Goal: Information Seeking & Learning: Check status

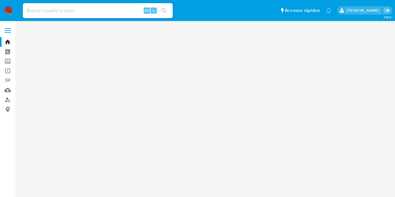
click at [103, 8] on input at bounding box center [98, 11] width 150 height 8
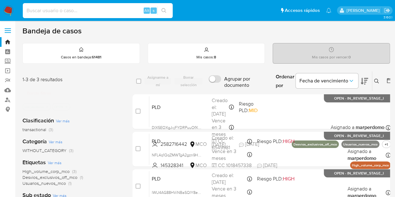
paste input "Se muestran 7 de 93 filas rVc1tp7hLzqd7gPDd5QU1Zww"
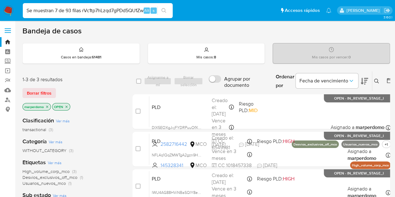
drag, startPoint x: 84, startPoint y: 9, endPoint x: 0, endPoint y: 10, distance: 83.6
click at [0, 10] on nav "Pausado Ver notificaciones Se muestran 7 de 93 filas rVc1tp7hLzqd7gPDd5QU1Zww A…" at bounding box center [197, 10] width 395 height 21
type input "rVc1tp7hLzqd7gPDd5QU1Zww"
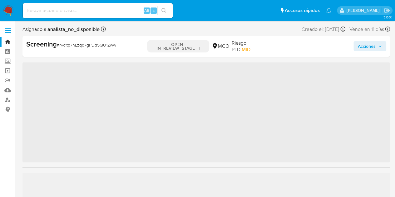
scroll to position [294, 0]
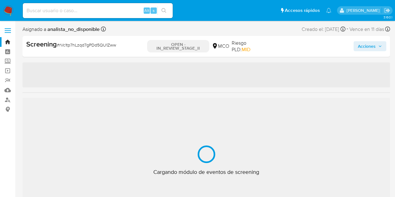
select select "10"
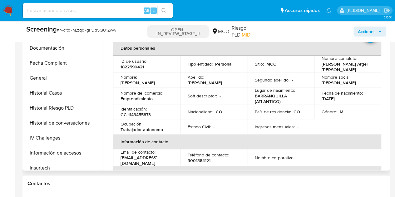
scroll to position [148, 0]
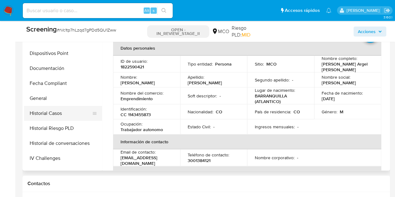
click at [49, 107] on button "Historial Casos" at bounding box center [60, 113] width 73 height 15
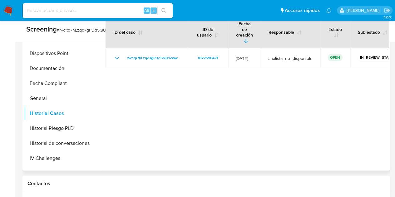
scroll to position [250, 0]
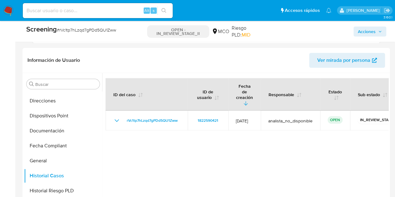
click at [105, 14] on input at bounding box center [98, 11] width 150 height 8
paste input "p0y36PpznsvWNlxFmWuzwlwB"
type input "p0y36PpznsvWNlxFmWuzwlwB"
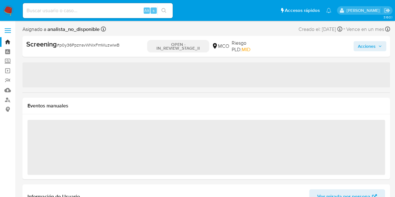
scroll to position [294, 0]
select select "10"
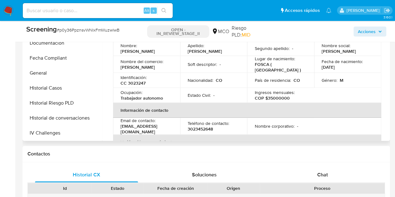
scroll to position [138, 0]
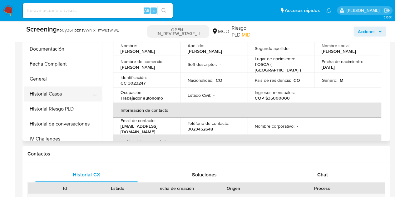
click at [64, 95] on button "Historial Casos" at bounding box center [60, 93] width 73 height 15
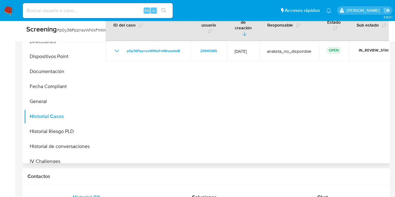
scroll to position [218, 0]
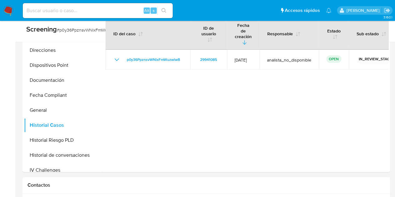
click at [125, 11] on input at bounding box center [98, 11] width 150 height 8
paste input "8MtCJCb1hZf0KWZMUezhe4tC"
type input "8MtCJCb1hZf0KWZMUezhe4tC"
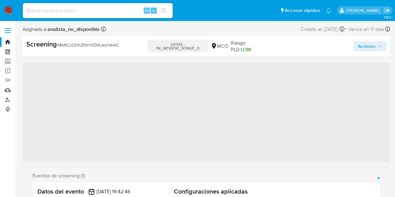
scroll to position [294, 0]
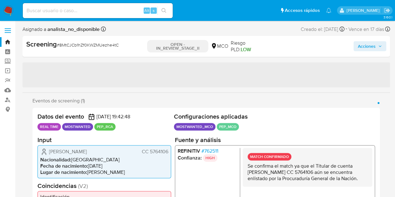
select select "10"
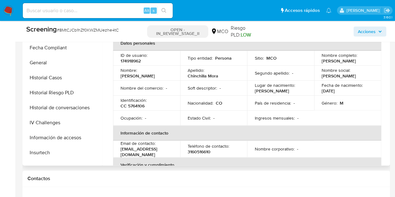
scroll to position [169, 0]
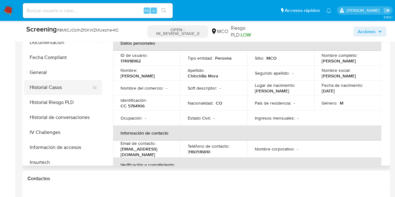
click at [53, 90] on button "Historial Casos" at bounding box center [60, 87] width 73 height 15
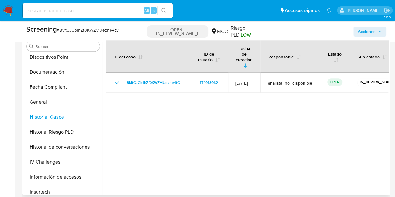
scroll to position [250, 0]
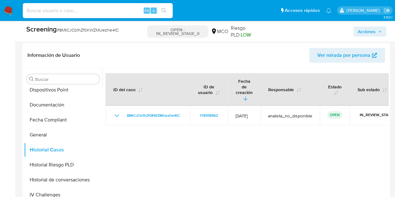
click at [123, 14] on input at bounding box center [98, 11] width 150 height 8
paste input "QRcBmvJRhUzITvhPM3jus20O"
type input "QRcBmvJRhUzITvhPM3jus20O"
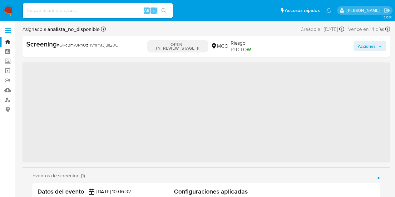
scroll to position [294, 0]
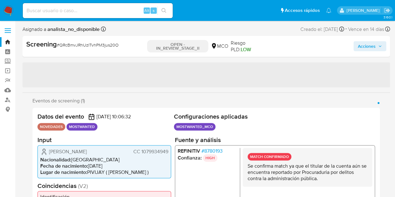
select select "10"
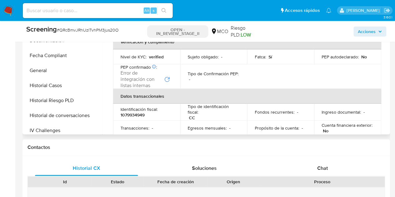
scroll to position [138, 0]
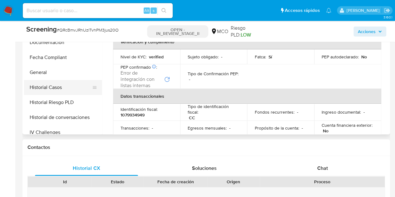
click at [56, 89] on button "Historial Casos" at bounding box center [60, 87] width 73 height 15
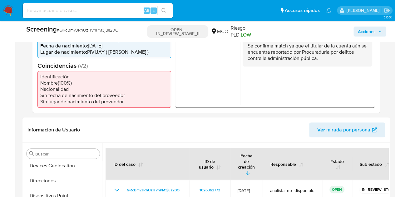
scroll to position [173, 0]
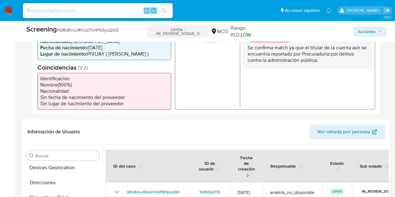
click at [108, 7] on input at bounding box center [98, 11] width 150 height 8
paste input "YgxjbGJ3S79YEBrCwgTlpKE1"
type input "YgxjbGJ3S79YEBrCwgTlpKE1"
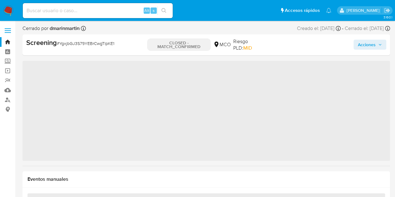
scroll to position [293, 0]
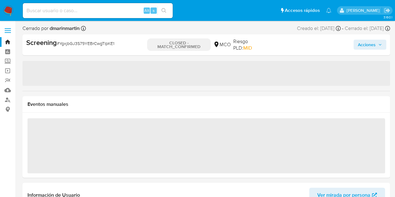
select select "10"
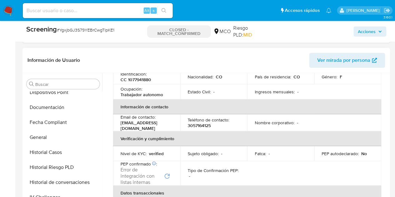
scroll to position [169, 0]
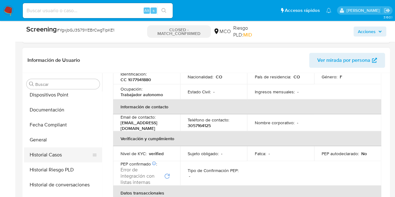
click at [55, 153] on button "Historial Casos" at bounding box center [60, 154] width 73 height 15
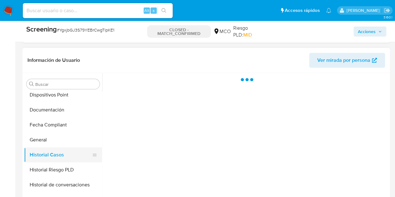
scroll to position [0, 0]
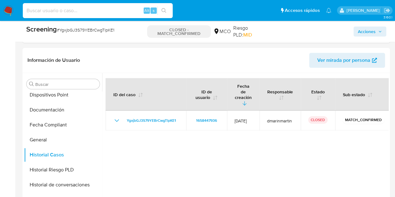
click at [120, 10] on input at bounding box center [98, 11] width 150 height 8
paste input "YgxjbGJ3S79YEBrCwgTlpKE1"
type input "YgxjbGJ3S79YEBrCwgTlpKE1"
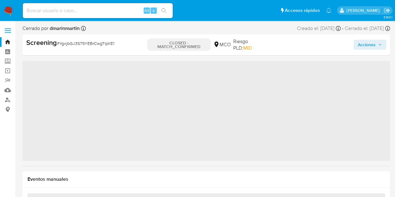
scroll to position [293, 0]
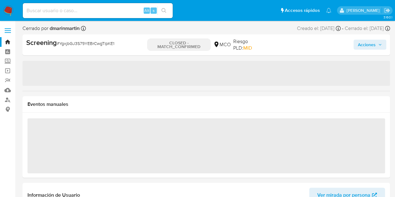
select select "10"
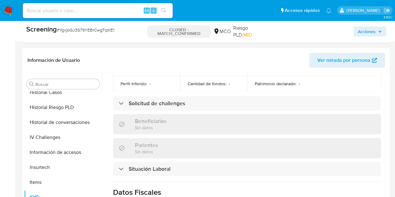
scroll to position [200, 0]
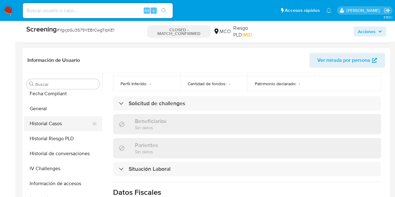
click at [59, 123] on button "Historial Casos" at bounding box center [60, 123] width 73 height 15
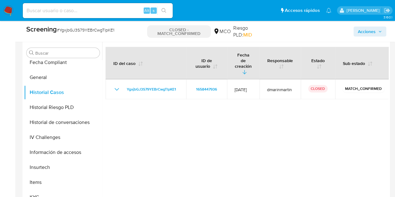
scroll to position [156, 0]
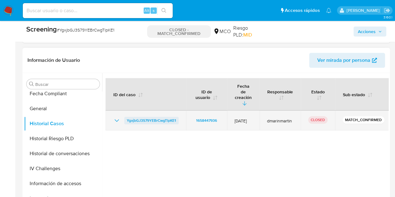
click at [168, 117] on span "YgxjbGJ3S79YEBrCwgTlpKE1" at bounding box center [151, 120] width 49 height 7
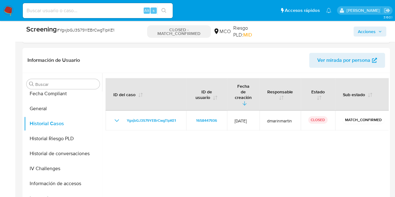
click at [77, 11] on input at bounding box center [98, 11] width 150 height 8
paste input "8lM7K9qqPczdokw7NAAF8Yyo"
type input "8lM7K9qqPczdokw7NAAF8Yyo"
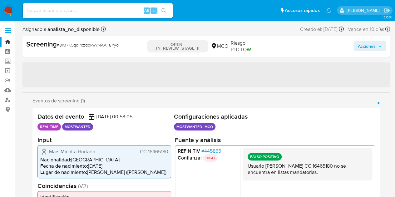
scroll to position [294, 0]
select select "10"
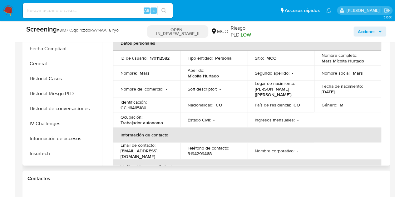
scroll to position [169, 0]
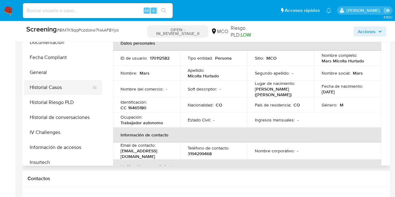
click at [61, 89] on button "Historial Casos" at bounding box center [60, 87] width 73 height 15
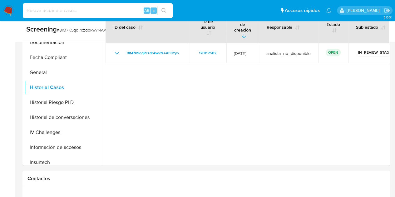
click at [100, 11] on input at bounding box center [98, 11] width 150 height 8
paste input "Lv08cC26wzNvjE3vD0YLz7tM"
type input "Lv08cC26wzNvjE3vD0YLz7tM"
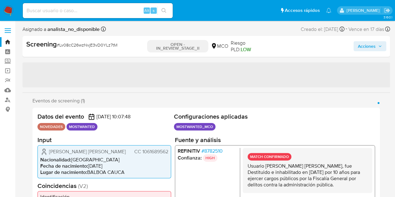
scroll to position [294, 0]
select select "10"
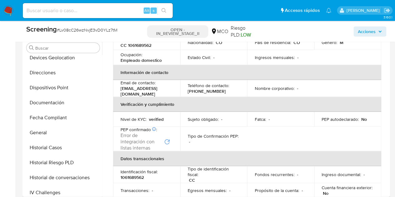
scroll to position [138, 0]
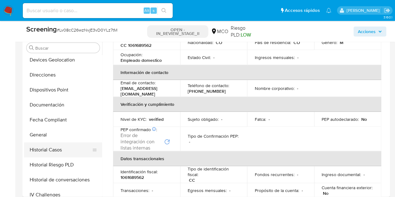
click at [53, 151] on button "Historial Casos" at bounding box center [60, 149] width 73 height 15
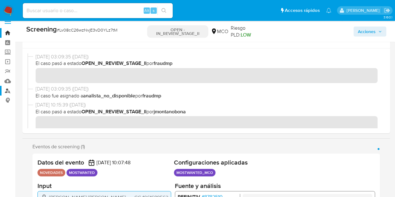
scroll to position [0, 0]
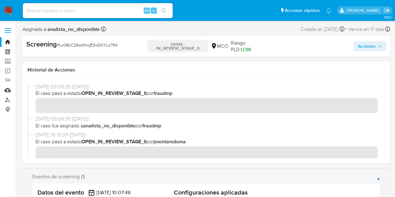
click at [9, 89] on link "Mulan" at bounding box center [37, 90] width 74 height 10
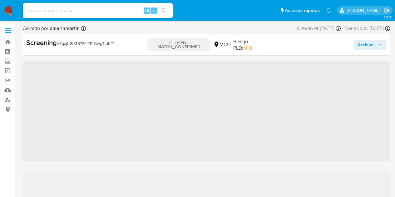
scroll to position [293, 0]
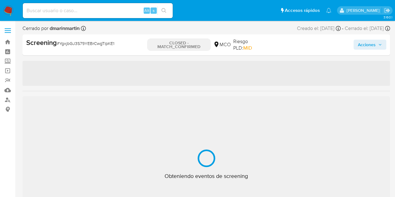
select select "10"
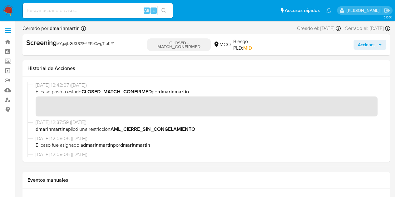
click at [380, 47] on span "Acciones" at bounding box center [370, 44] width 24 height 9
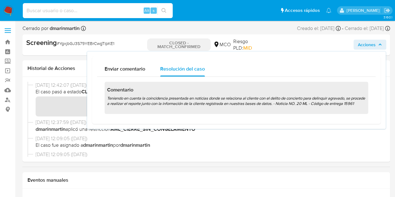
click at [102, 12] on input at bounding box center [98, 11] width 150 height 8
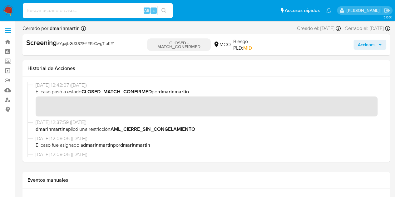
paste input "rVc1tp7hLzqd7gPDd5QU1Zww"
type input "rVc1tp7hLzqd7gPDd5QU1Zww"
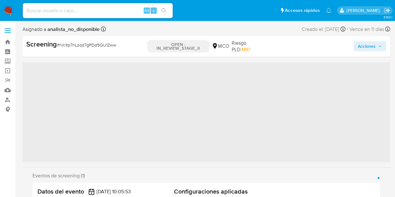
scroll to position [294, 0]
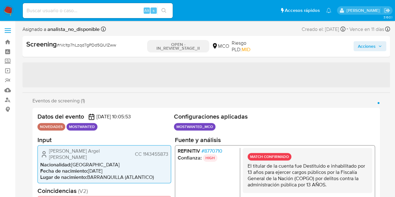
select select "10"
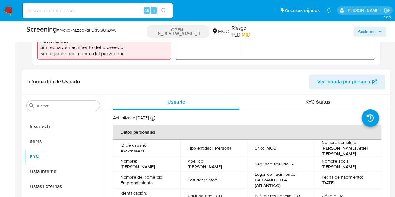
scroll to position [218, 0]
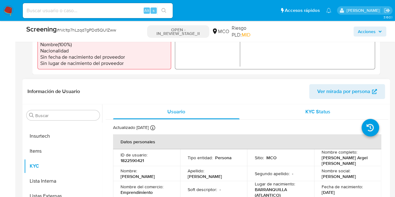
click at [313, 108] on span "KYC Status" at bounding box center [317, 111] width 25 height 7
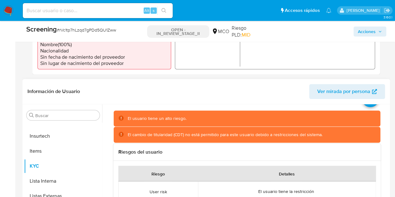
scroll to position [0, 0]
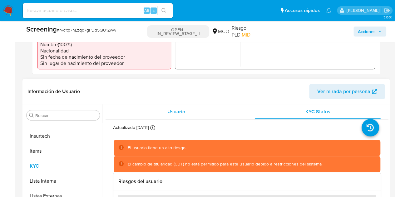
click at [164, 110] on div "Usuario" at bounding box center [176, 111] width 126 height 15
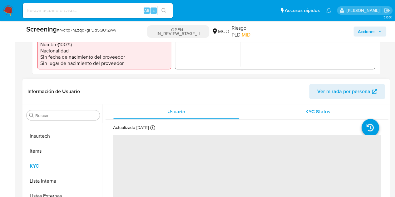
click at [323, 108] on span "KYC Status" at bounding box center [317, 111] width 25 height 7
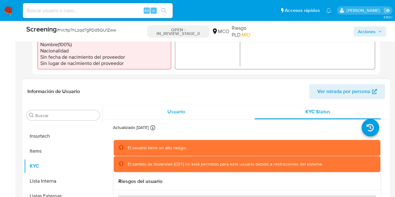
click at [178, 108] on span "Usuario" at bounding box center [176, 111] width 18 height 7
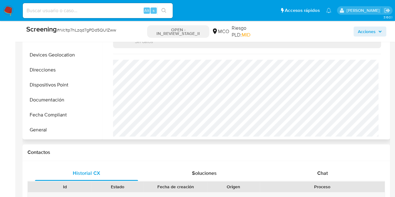
scroll to position [75, 0]
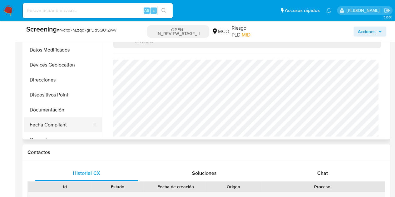
click at [59, 121] on button "Fecha Compliant" at bounding box center [60, 124] width 73 height 15
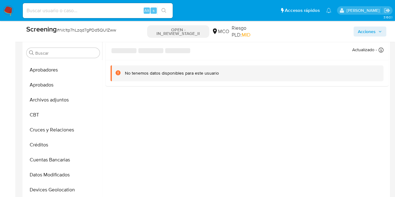
scroll to position [0, 0]
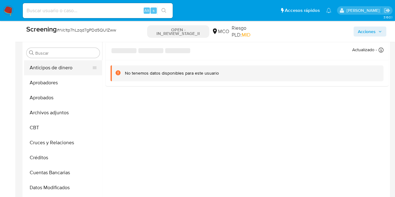
click at [62, 67] on button "Anticipos de dinero" at bounding box center [60, 67] width 73 height 15
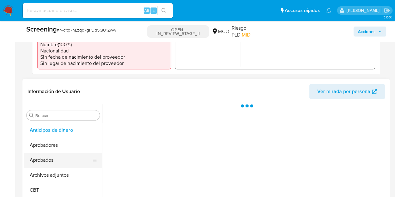
scroll to position [250, 0]
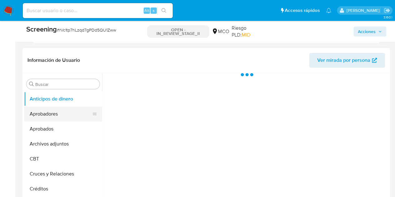
click at [62, 111] on button "Aprobadores" at bounding box center [60, 113] width 73 height 15
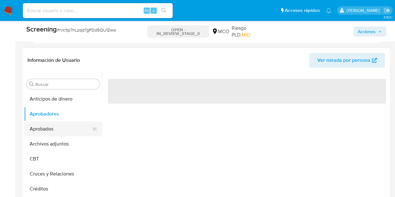
click at [60, 121] on button "Aprobados" at bounding box center [60, 128] width 73 height 15
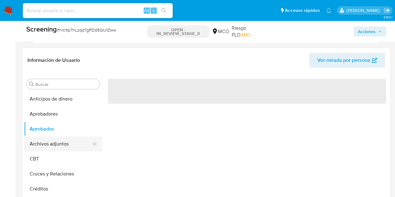
click at [56, 140] on button "Archivos adjuntos" at bounding box center [60, 143] width 73 height 15
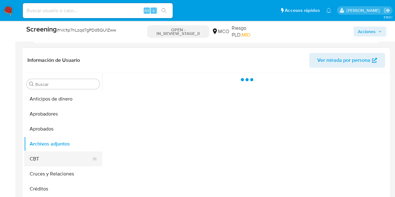
click at [47, 156] on button "CBT" at bounding box center [60, 158] width 73 height 15
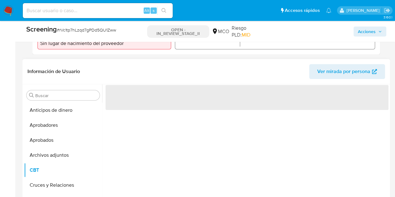
scroll to position [312, 0]
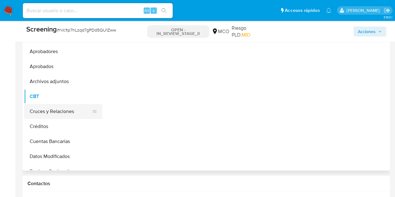
click at [42, 107] on button "Cruces y Relaciones" at bounding box center [60, 111] width 73 height 15
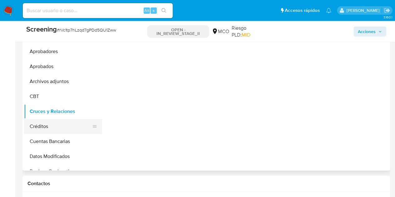
click at [43, 119] on button "Créditos" at bounding box center [60, 126] width 73 height 15
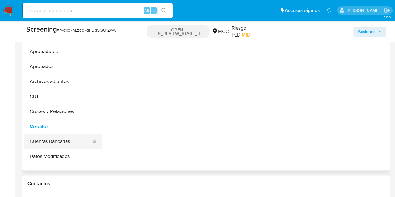
click at [53, 140] on button "Cuentas Bancarias" at bounding box center [60, 141] width 73 height 15
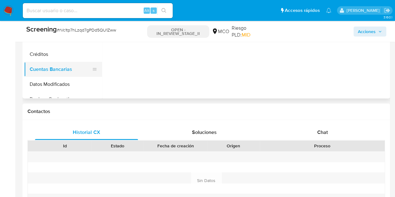
scroll to position [375, 0]
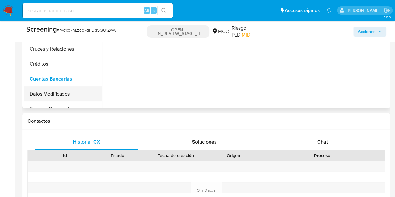
click at [56, 87] on button "Datos Modificados" at bounding box center [60, 93] width 73 height 15
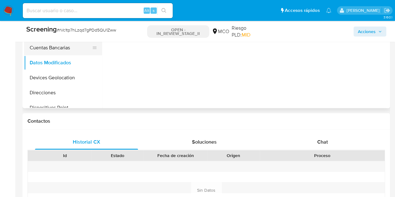
scroll to position [62, 0]
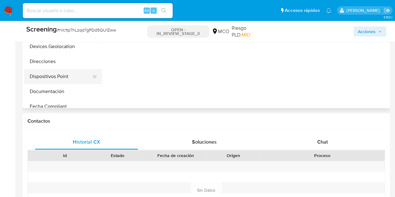
click at [48, 71] on button "Dispositivos Point" at bounding box center [60, 76] width 73 height 15
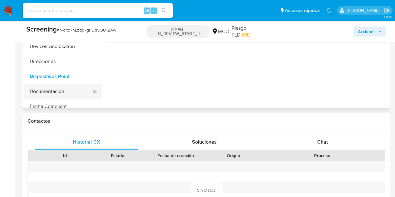
click at [48, 84] on button "Documentación" at bounding box center [60, 91] width 73 height 15
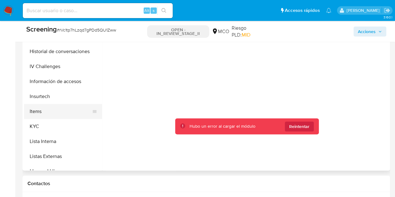
scroll to position [281, 0]
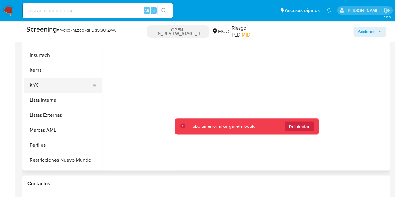
click at [39, 81] on button "KYC" at bounding box center [60, 85] width 73 height 15
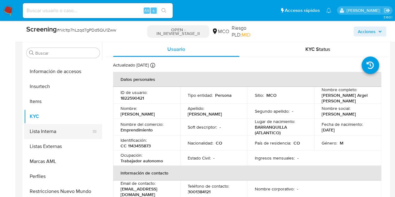
click at [61, 130] on button "Lista Interna" at bounding box center [60, 131] width 73 height 15
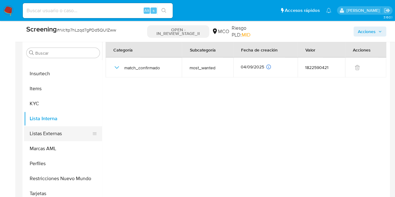
click at [50, 126] on button "Listas Externas" at bounding box center [60, 133] width 73 height 15
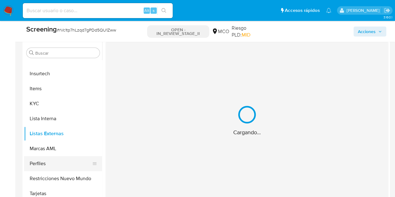
click at [42, 160] on button "Perfiles" at bounding box center [60, 163] width 73 height 15
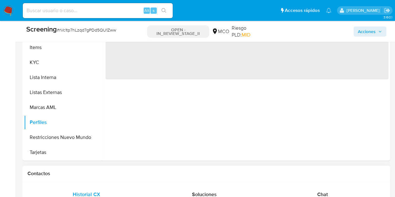
scroll to position [343, 0]
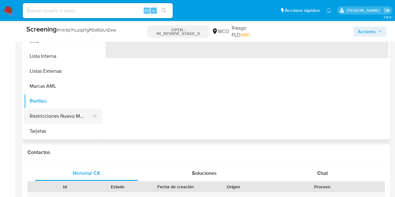
click at [54, 112] on button "Restricciones Nuevo Mundo" at bounding box center [60, 116] width 73 height 15
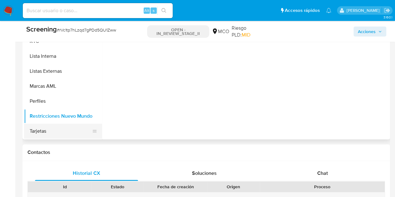
click at [41, 128] on button "Tarjetas" at bounding box center [60, 131] width 73 height 15
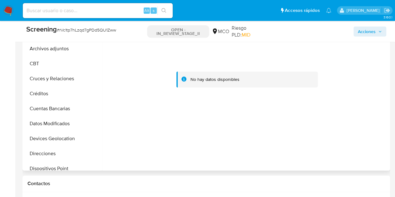
scroll to position [28, 0]
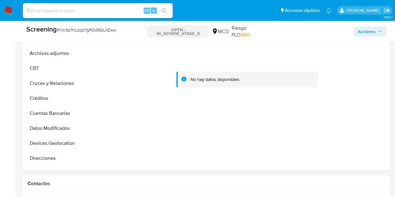
drag, startPoint x: 73, startPoint y: 19, endPoint x: 75, endPoint y: 15, distance: 4.2
click at [74, 17] on nav "Pausado Ver notificaciones Alt s Accesos rápidos Presiona las siguientes teclas…" at bounding box center [197, 10] width 395 height 21
click at [75, 15] on div "Alt s" at bounding box center [98, 10] width 150 height 15
drag, startPoint x: 76, startPoint y: 11, endPoint x: 77, endPoint y: 14, distance: 3.1
click at [77, 14] on input at bounding box center [98, 11] width 150 height 8
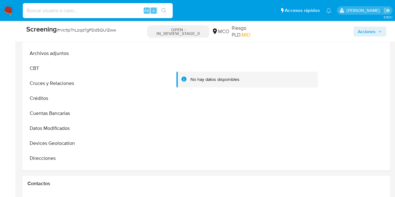
paste input "1822590421"
type input "1822590421"
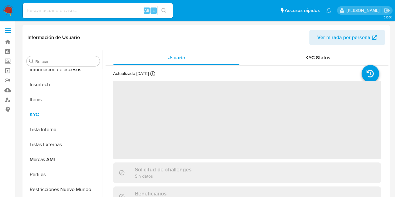
scroll to position [294, 0]
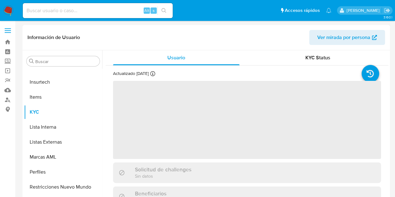
select select "10"
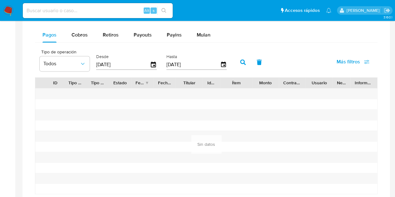
scroll to position [375, 0]
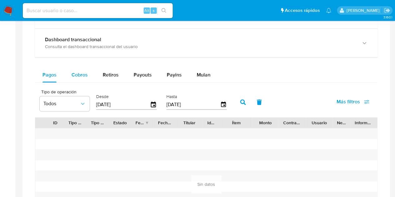
click at [79, 72] on span "Cobros" at bounding box center [79, 74] width 16 height 7
select select "10"
click at [118, 75] on button "Retiros" at bounding box center [110, 74] width 31 height 15
select select "10"
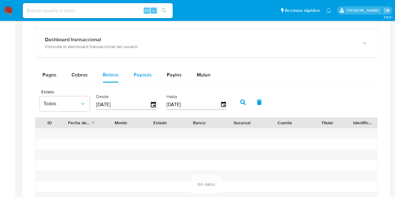
click at [143, 77] on span "Payouts" at bounding box center [143, 74] width 18 height 7
select select "10"
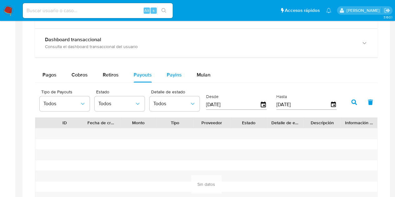
click at [174, 76] on span "Payins" at bounding box center [174, 74] width 15 height 7
select select "10"
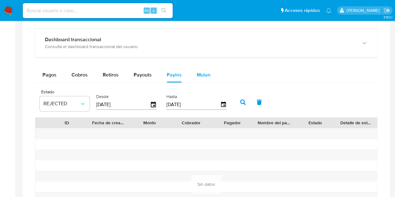
click at [205, 75] on span "Mulan" at bounding box center [204, 74] width 14 height 7
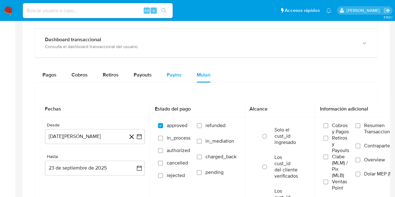
click at [167, 76] on span "Payins" at bounding box center [174, 74] width 15 height 7
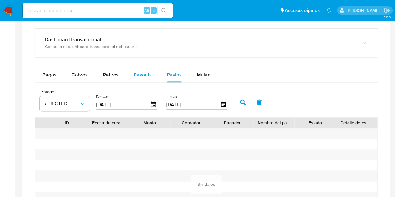
click at [128, 76] on button "Payouts" at bounding box center [142, 74] width 33 height 15
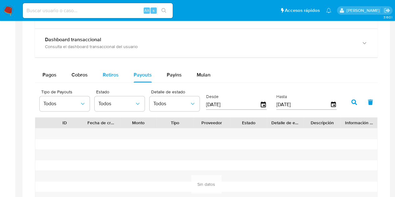
click at [104, 73] on span "Retiros" at bounding box center [111, 74] width 16 height 7
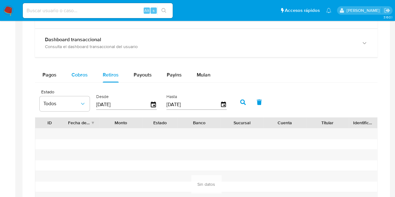
click at [72, 72] on span "Cobros" at bounding box center [79, 74] width 16 height 7
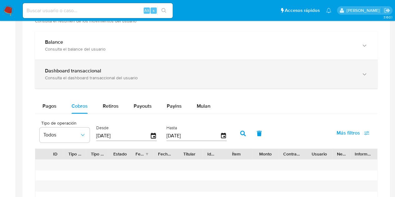
scroll to position [312, 0]
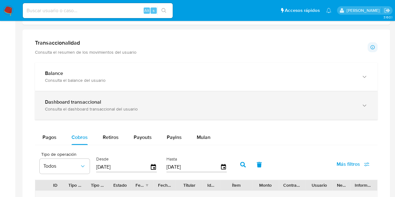
click at [102, 109] on div "Consulta el dashboard transaccional del usuario" at bounding box center [200, 109] width 310 height 6
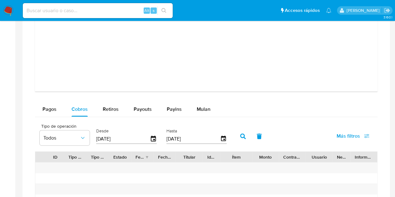
scroll to position [643, 0]
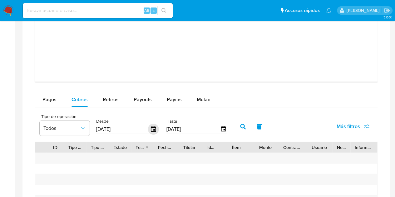
click at [153, 131] on icon "button" at bounding box center [153, 129] width 11 height 11
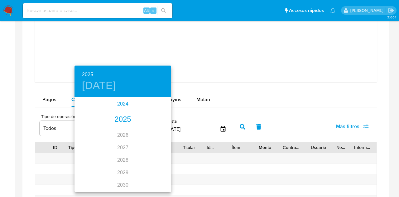
click at [122, 104] on div "2024" at bounding box center [123, 104] width 97 height 12
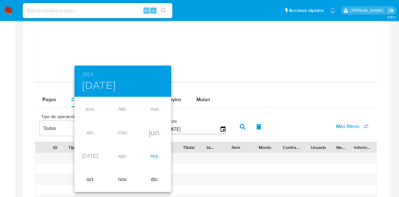
click at [149, 156] on div "sep." at bounding box center [155, 156] width 32 height 23
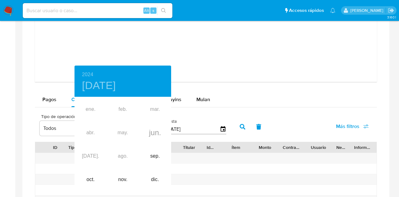
type input "[DATE]"
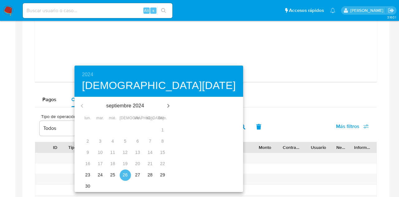
click at [123, 177] on p "26" at bounding box center [125, 175] width 5 height 6
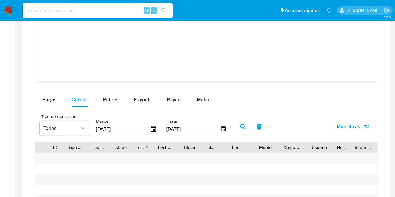
click at [242, 126] on icon "button" at bounding box center [243, 127] width 6 height 6
click at [46, 96] on span "Pagos" at bounding box center [49, 99] width 14 height 7
click at [243, 131] on button "button" at bounding box center [243, 126] width 16 height 15
click at [104, 101] on span "Retiros" at bounding box center [111, 99] width 16 height 7
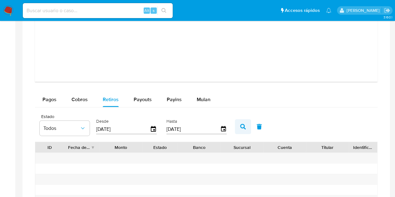
click at [241, 126] on icon "button" at bounding box center [243, 127] width 6 height 6
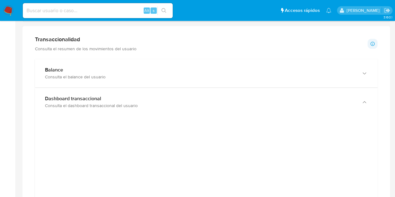
scroll to position [301, 0]
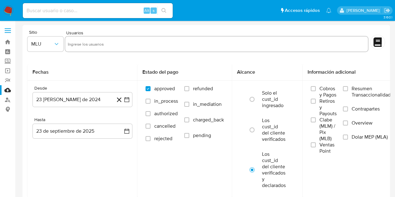
click at [108, 47] on input "text" at bounding box center [216, 44] width 297 height 10
click at [78, 13] on input at bounding box center [98, 11] width 150 height 8
click at [91, 41] on input "text" at bounding box center [216, 44] width 297 height 10
paste input "rVc1tp7hLzqd7gPDd5QU1Zww"
type input "rVc1tp7hLzqd7gPDd5QU1Zww"
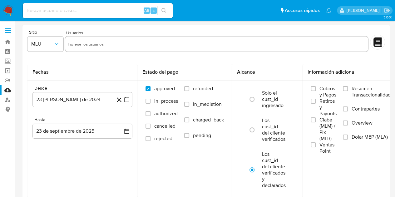
click at [125, 45] on input "text" at bounding box center [216, 44] width 297 height 10
paste input "rVc1tp7hLzqd7gPDd5QU1Zww"
type input "rVc1tp7hLzqd7gPDd5QU1Zww"
click at [60, 46] on button "MLU" at bounding box center [45, 44] width 36 height 15
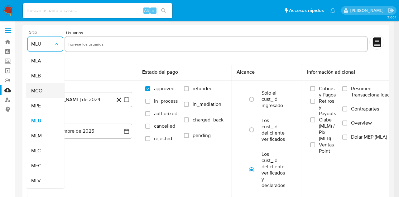
click at [44, 91] on div "MCO" at bounding box center [43, 90] width 25 height 15
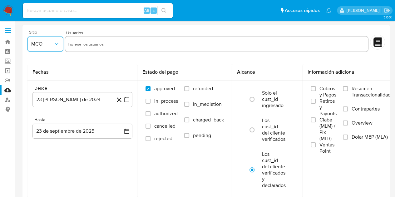
click at [89, 49] on input "text" at bounding box center [216, 44] width 297 height 10
type input "rVc1tp7hLzqd7gPDd5QU1Zww"
paste input "1822590421"
type input "1822590421"
paste input "29941085"
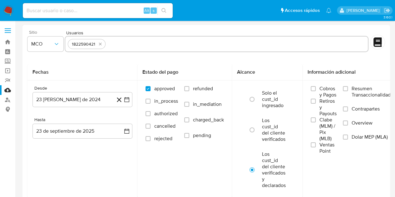
type input "29941085"
paste input "174918962"
type input "174918962"
paste input "1026362772"
type input "1026362772"
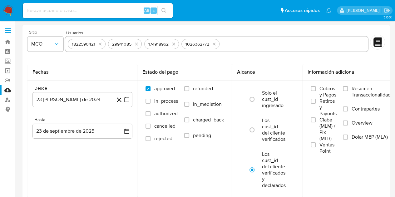
paste input "1658447936"
type input "1658447936"
paste input "170112582"
type input "170112582"
paste input "1494822816"
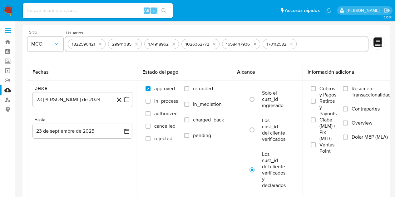
type input "1494822816"
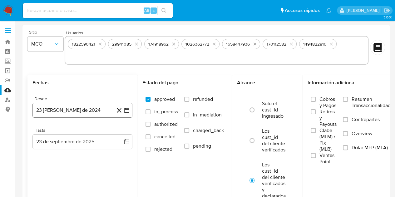
click at [130, 111] on icon "button" at bounding box center [127, 110] width 6 height 6
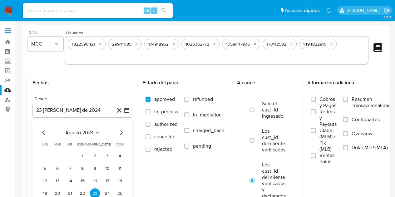
click at [119, 134] on icon "Mes siguiente" at bounding box center [120, 132] width 7 height 7
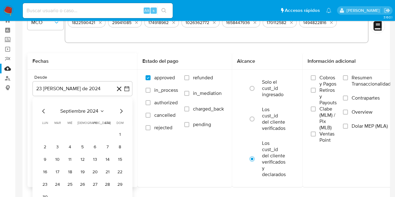
scroll to position [31, 0]
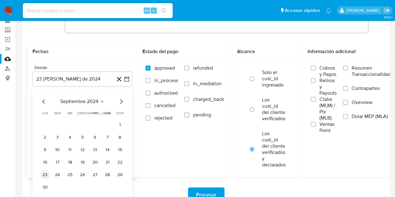
click at [45, 177] on button "23" at bounding box center [45, 174] width 10 height 10
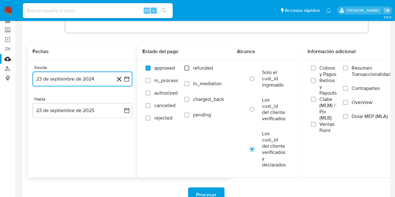
click at [187, 68] on input "refunded" at bounding box center [186, 68] width 5 height 5
checkbox input "true"
click at [186, 99] on input "charged_back" at bounding box center [186, 99] width 5 height 5
click at [189, 100] on input "charged_back" at bounding box center [186, 99] width 5 height 5
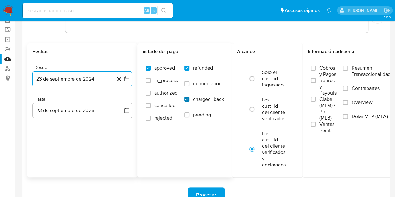
checkbox input "true"
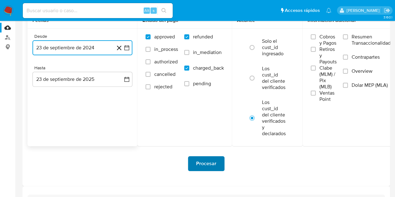
click at [206, 164] on span "Procesar" at bounding box center [206, 164] width 20 height 14
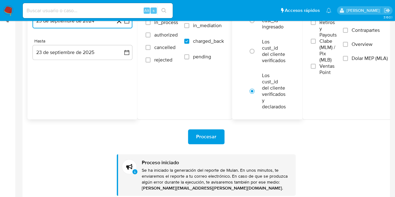
scroll to position [0, 0]
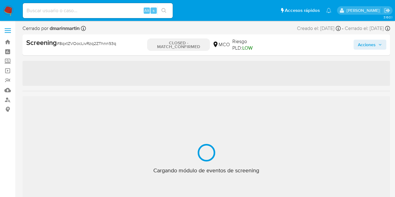
scroll to position [293, 0]
select select "10"
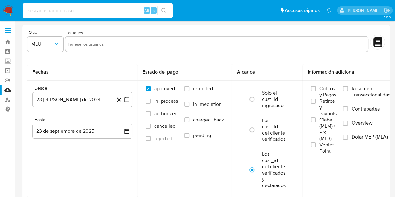
click at [119, 12] on input at bounding box center [98, 11] width 150 height 8
paste input "p0y36PpznsvWNlxFmWuzwlwB"
type input "p0y36PpznsvWNlxFmWuzwlwB"
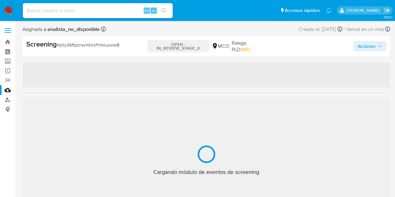
scroll to position [294, 0]
select select "10"
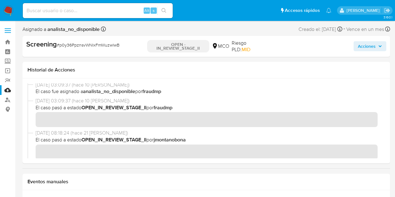
scroll to position [0, 0]
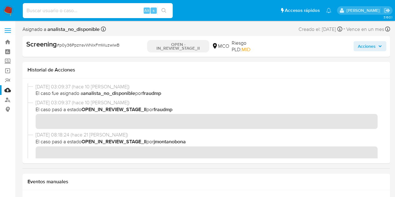
drag, startPoint x: 102, startPoint y: 8, endPoint x: 103, endPoint y: 4, distance: 4.1
click at [103, 4] on div "Alt s" at bounding box center [98, 10] width 150 height 15
paste input "29941085"
type input "29941085"
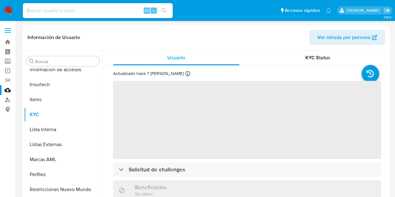
scroll to position [294, 0]
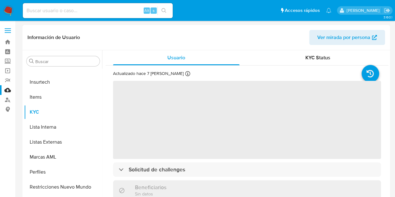
select select "10"
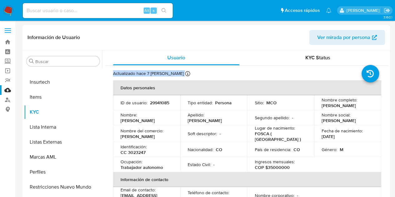
drag, startPoint x: 390, startPoint y: 64, endPoint x: 390, endPoint y: 71, distance: 6.6
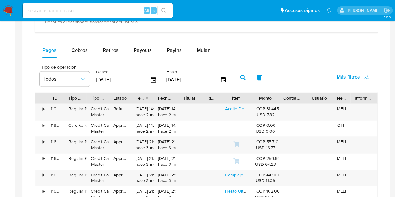
scroll to position [398, 0]
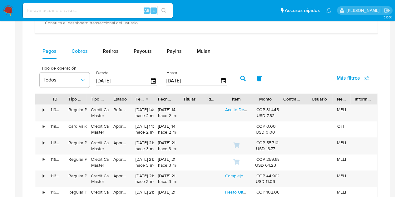
click at [79, 51] on span "Cobros" at bounding box center [79, 50] width 16 height 7
select select "10"
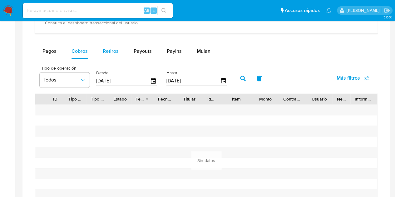
click at [109, 54] on div "Retiros" at bounding box center [111, 51] width 16 height 15
select select "10"
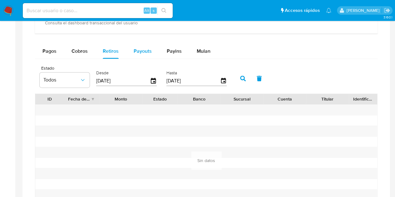
click at [142, 55] on div "Payouts" at bounding box center [143, 51] width 18 height 15
select select "10"
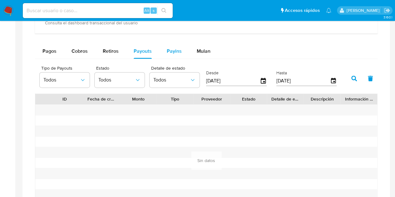
click at [179, 57] on div "Payins" at bounding box center [174, 51] width 15 height 15
select select "10"
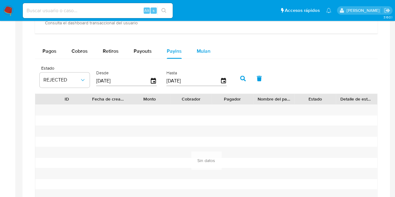
click at [205, 56] on div "Mulan" at bounding box center [204, 51] width 14 height 15
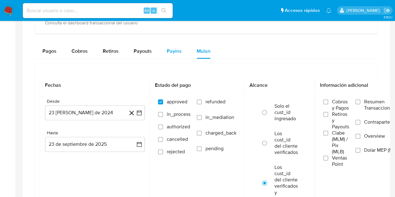
click at [167, 48] on span "Payins" at bounding box center [174, 50] width 15 height 7
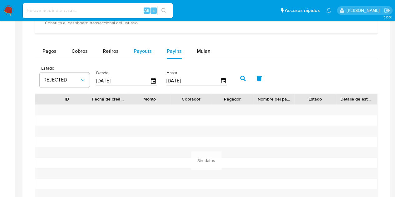
click at [140, 51] on span "Payouts" at bounding box center [143, 50] width 18 height 7
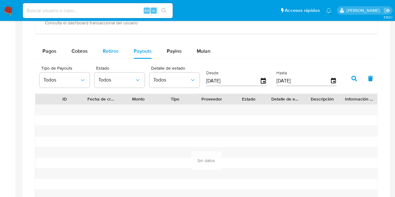
click at [113, 51] on span "Retiros" at bounding box center [111, 50] width 16 height 7
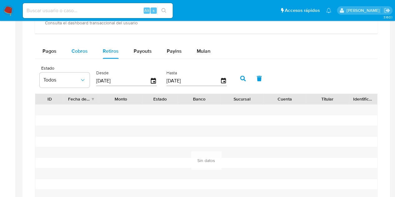
click at [82, 50] on span "Cobros" at bounding box center [79, 50] width 16 height 7
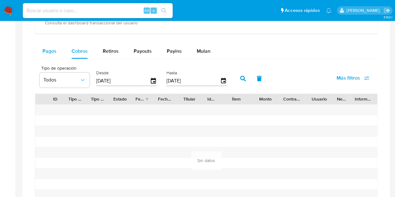
click at [51, 51] on span "Pagos" at bounding box center [49, 50] width 14 height 7
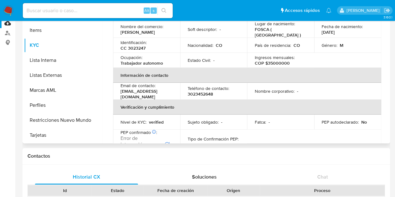
scroll to position [34, 0]
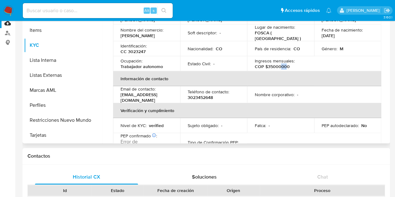
drag, startPoint x: 286, startPoint y: 68, endPoint x: 281, endPoint y: 67, distance: 4.4
click at [281, 67] on p "COP $35000000" at bounding box center [271, 67] width 35 height 6
click at [284, 67] on p "COP $35000000" at bounding box center [271, 67] width 35 height 6
drag, startPoint x: 288, startPoint y: 67, endPoint x: 278, endPoint y: 68, distance: 10.3
click at [278, 68] on div "Ingresos mensuales : COP $35000000" at bounding box center [280, 63] width 52 height 11
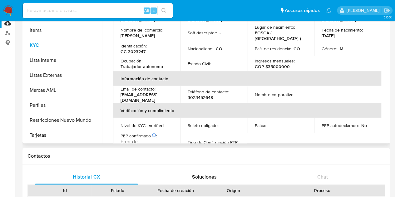
click at [298, 64] on div "Ingresos mensuales : COP $35000000" at bounding box center [280, 63] width 52 height 11
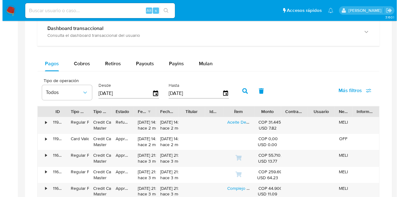
scroll to position [381, 0]
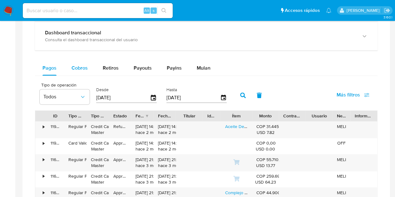
click at [86, 71] on div "Cobros" at bounding box center [79, 68] width 16 height 15
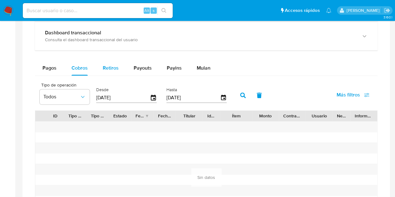
click at [110, 71] on div "Retiros" at bounding box center [111, 68] width 16 height 15
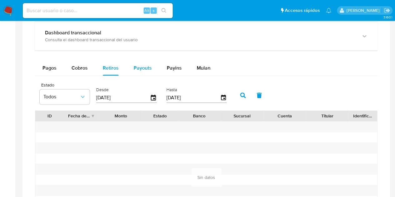
click at [144, 71] on div "Payouts" at bounding box center [143, 68] width 18 height 15
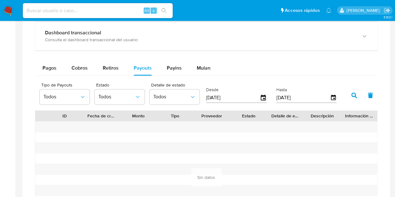
click at [174, 75] on div "Pagos Cobros Retiros Payouts Payins Mulan" at bounding box center [206, 68] width 342 height 15
click at [177, 72] on div "Payins" at bounding box center [174, 68] width 15 height 15
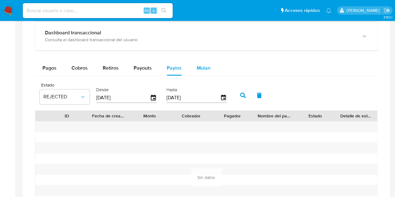
click at [201, 71] on div "Mulan" at bounding box center [204, 68] width 14 height 15
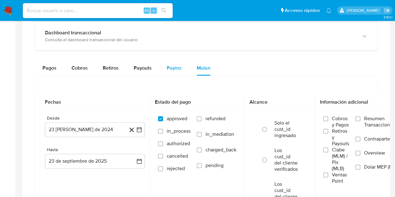
click at [178, 69] on span "Payins" at bounding box center [174, 67] width 15 height 7
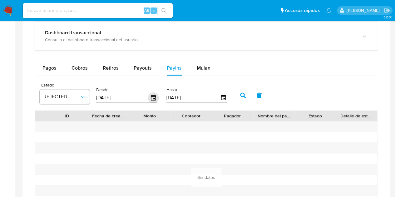
click at [153, 96] on icon "button" at bounding box center [153, 97] width 11 height 11
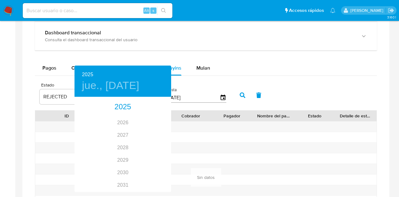
click at [236, 59] on div at bounding box center [199, 98] width 399 height 197
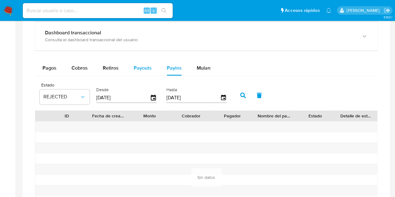
click at [141, 71] on div "Payouts" at bounding box center [143, 68] width 18 height 15
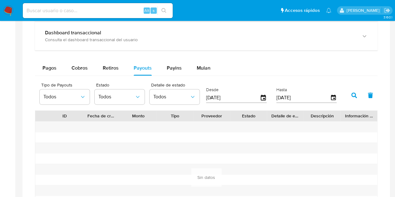
click at [224, 96] on input "[DATE]" at bounding box center [233, 98] width 54 height 10
click at [263, 97] on icon "button" at bounding box center [263, 98] width 5 height 6
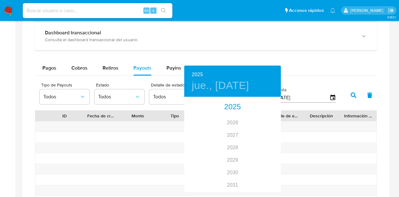
click at [152, 152] on div at bounding box center [199, 98] width 399 height 197
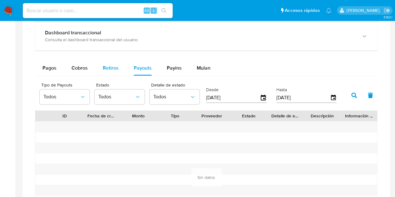
click at [113, 66] on span "Retiros" at bounding box center [111, 67] width 16 height 7
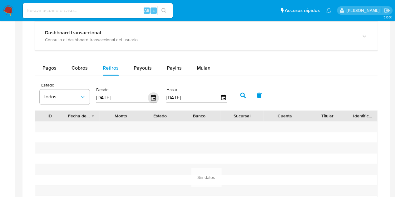
click at [153, 97] on icon "button" at bounding box center [153, 98] width 5 height 6
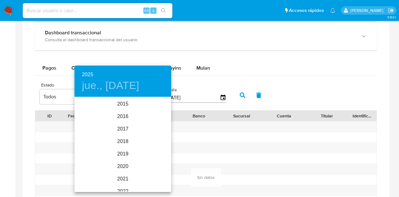
scroll to position [87, 0]
click at [127, 129] on div "2024" at bounding box center [123, 129] width 97 height 12
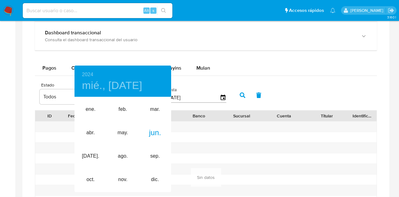
click at [208, 57] on div at bounding box center [199, 98] width 399 height 197
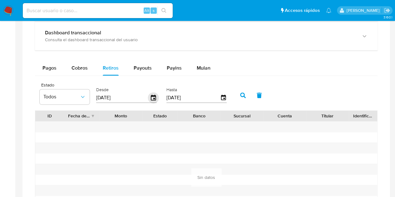
click at [154, 96] on icon "button" at bounding box center [153, 97] width 11 height 11
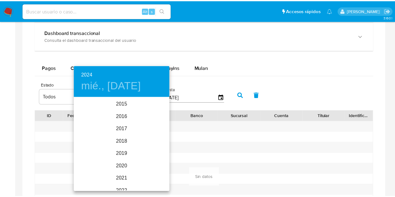
scroll to position [75, 0]
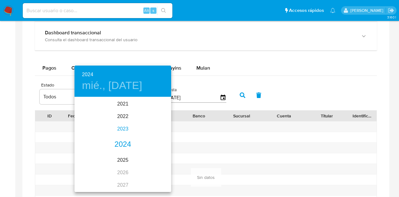
click at [125, 128] on div "2023" at bounding box center [123, 129] width 97 height 12
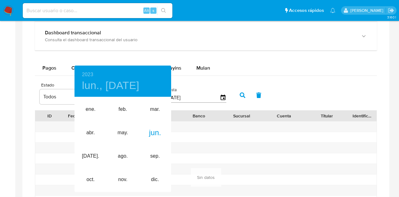
click at [280, 72] on div at bounding box center [199, 98] width 399 height 197
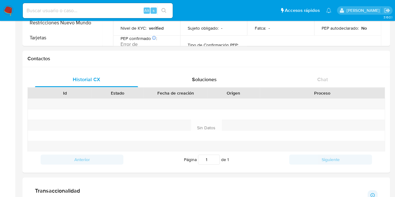
scroll to position [166, 0]
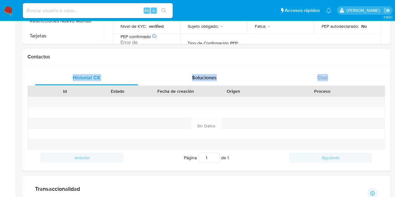
drag, startPoint x: 394, startPoint y: 78, endPoint x: 393, endPoint y: 61, distance: 16.6
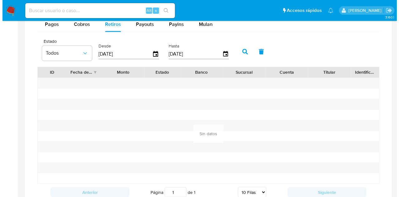
scroll to position [415, 0]
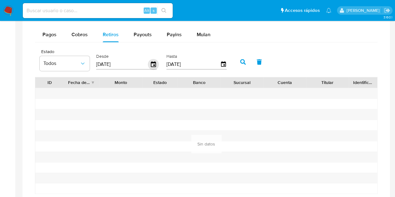
click at [152, 65] on icon "button" at bounding box center [153, 64] width 11 height 11
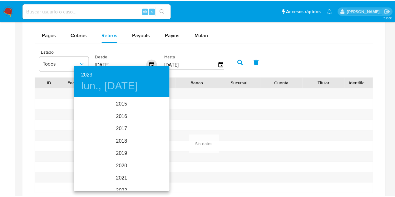
scroll to position [62, 0]
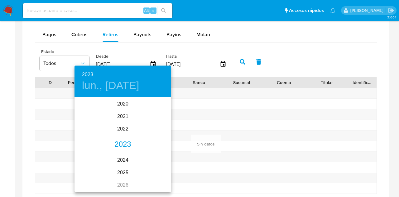
click at [125, 143] on div "2023" at bounding box center [123, 144] width 97 height 12
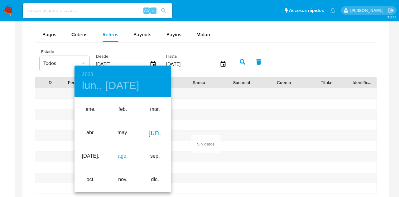
click at [122, 154] on div "ago." at bounding box center [123, 156] width 32 height 23
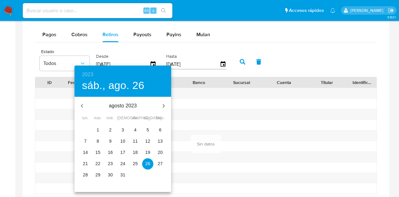
click at [97, 128] on p "1" at bounding box center [98, 130] width 2 height 6
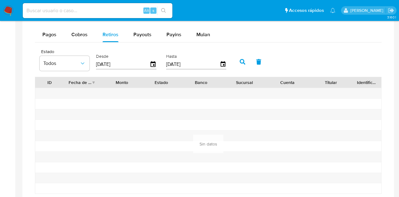
type input "01/08/2023"
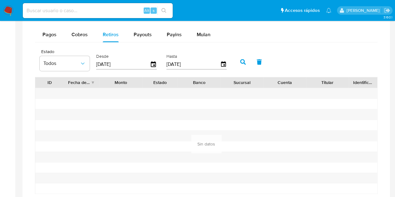
click at [241, 60] on icon "button" at bounding box center [243, 62] width 6 height 6
click at [79, 60] on span "Todos" at bounding box center [61, 63] width 36 height 6
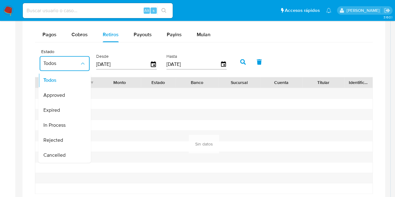
click at [184, 103] on div at bounding box center [196, 104] width 42 height 10
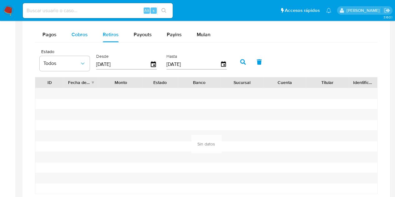
click at [86, 38] on div "Cobros" at bounding box center [79, 34] width 16 height 15
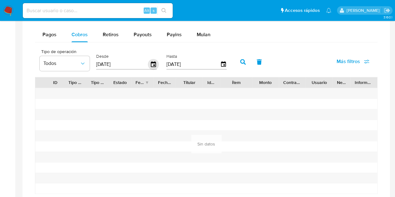
click at [156, 66] on icon "button" at bounding box center [153, 64] width 11 height 11
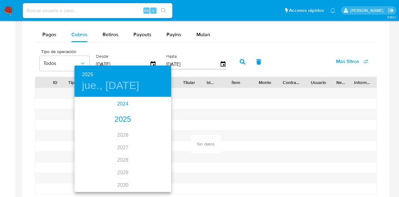
click at [124, 104] on div "2024" at bounding box center [123, 104] width 97 height 12
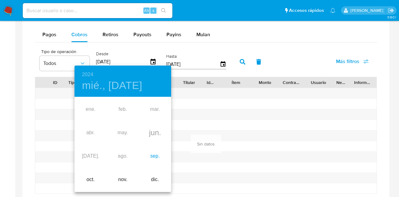
click at [151, 154] on div "sep." at bounding box center [155, 156] width 32 height 23
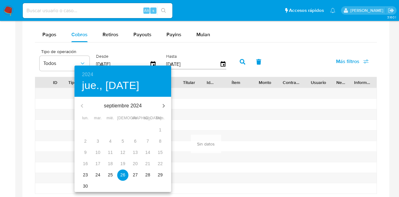
click at [87, 174] on p "23" at bounding box center [85, 175] width 5 height 6
type input "23/09/2024"
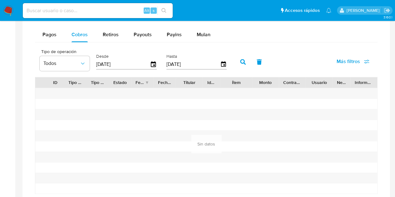
click at [243, 61] on icon "button" at bounding box center [243, 62] width 6 height 6
click at [55, 34] on span "Pagos" at bounding box center [49, 34] width 14 height 7
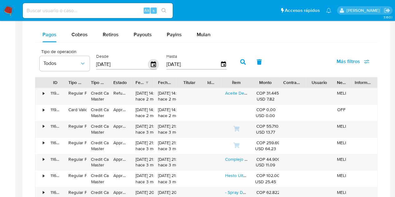
click at [153, 62] on icon "button" at bounding box center [153, 64] width 5 height 6
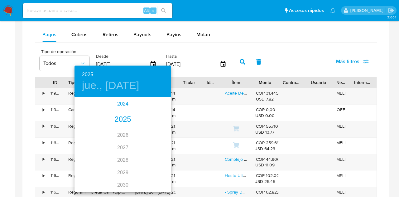
click at [123, 105] on div "2024" at bounding box center [123, 104] width 97 height 12
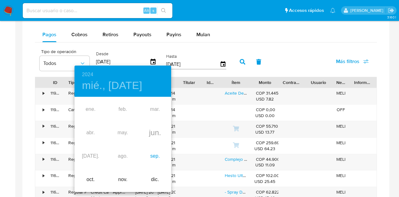
click at [152, 153] on div "sep." at bounding box center [155, 156] width 32 height 23
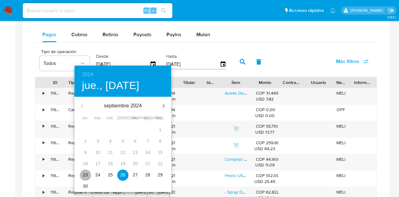
click at [85, 175] on p "23" at bounding box center [85, 175] width 5 height 6
type input "23/09/2024"
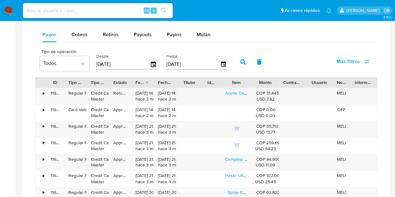
click at [240, 62] on icon "button" at bounding box center [243, 62] width 6 height 6
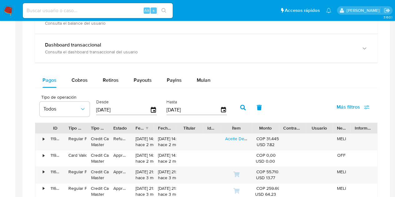
scroll to position [366, 0]
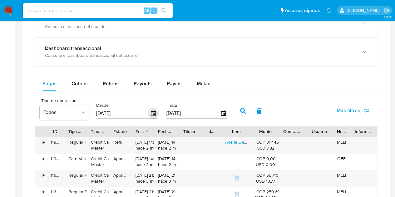
click at [151, 109] on icon "button" at bounding box center [153, 113] width 11 height 11
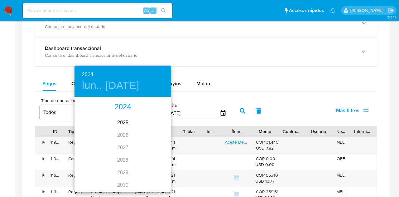
click at [119, 110] on div "2024" at bounding box center [123, 107] width 97 height 12
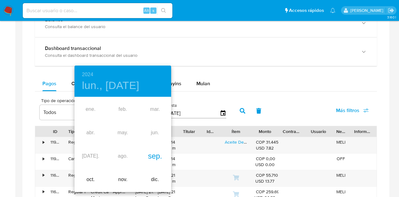
click at [157, 157] on div "sep." at bounding box center [155, 156] width 32 height 23
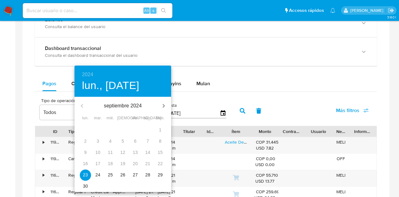
click at [85, 172] on p "23" at bounding box center [85, 175] width 5 height 6
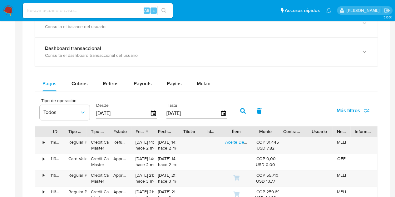
click at [240, 108] on icon "button" at bounding box center [243, 111] width 6 height 6
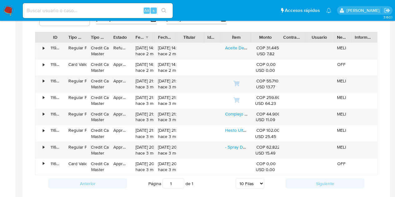
scroll to position [462, 0]
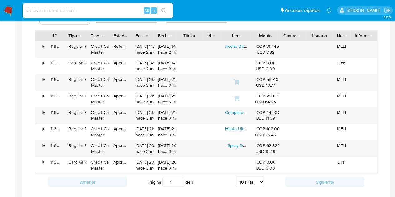
click at [254, 180] on select "5 Filas 10 Filas 20 Filas 25 Filas 50 Filas 100 Filas" at bounding box center [250, 181] width 28 height 11
select select "100"
click at [236, 176] on select "5 Filas 10 Filas 20 Filas 25 Filas 50 Filas 100 Filas" at bounding box center [250, 181] width 28 height 11
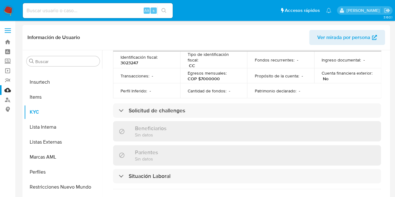
scroll to position [226, 0]
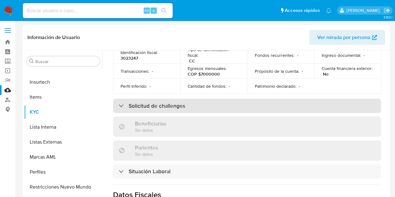
click at [125, 108] on div "Solicitud de challenges" at bounding box center [152, 105] width 66 height 7
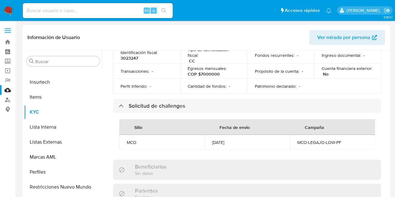
drag, startPoint x: 385, startPoint y: 121, endPoint x: 384, endPoint y: 139, distance: 17.8
click at [384, 139] on div "Actualizado hace 7 días Creado: 09/08/2021 15:51:26 Actualizado: 16/09/2025 08:…" at bounding box center [246, 109] width 283 height 541
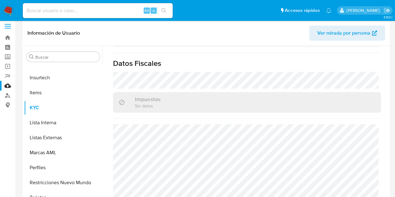
scroll to position [0, 0]
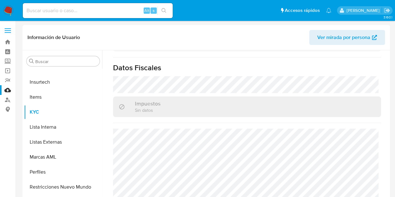
drag, startPoint x: 389, startPoint y: 175, endPoint x: 387, endPoint y: 150, distance: 25.0
click at [387, 150] on div "Buscar Anticipos de dinero Aprobadores Aprobados Archivos adjuntos CBT Cruces y…" at bounding box center [205, 130] width 367 height 160
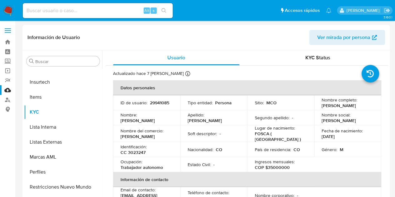
click at [115, 15] on div "Alt s" at bounding box center [98, 10] width 150 height 15
click at [113, 13] on input at bounding box center [98, 11] width 150 height 8
paste input "29941085"
click at [137, 154] on p "CC 3023247" at bounding box center [132, 152] width 25 height 6
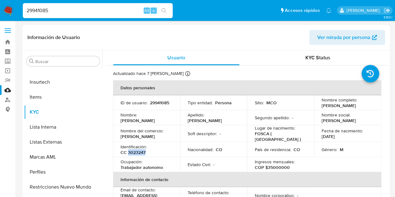
copy p "3023247"
click at [109, 10] on input "29941085" at bounding box center [98, 11] width 150 height 8
paste input "174918962"
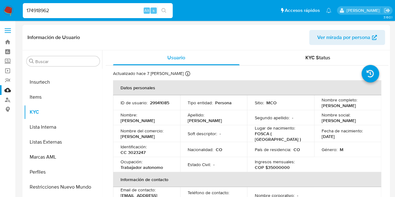
type input "174918962"
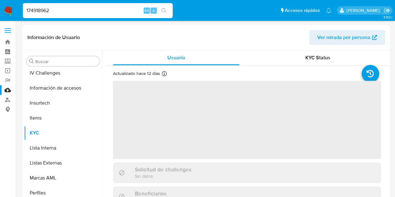
scroll to position [294, 0]
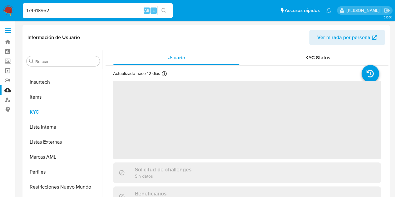
select select "10"
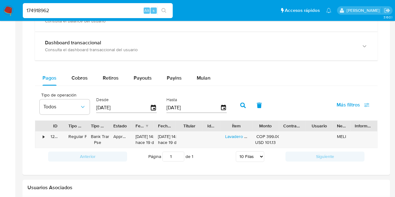
scroll to position [372, 0]
click at [79, 77] on span "Cobros" at bounding box center [79, 77] width 16 height 7
select select "10"
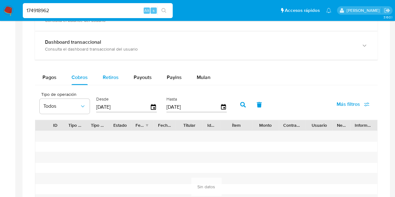
click at [105, 76] on span "Retiros" at bounding box center [111, 77] width 16 height 7
select select "10"
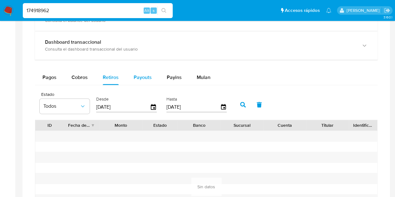
click at [136, 79] on span "Payouts" at bounding box center [143, 77] width 18 height 7
select select "10"
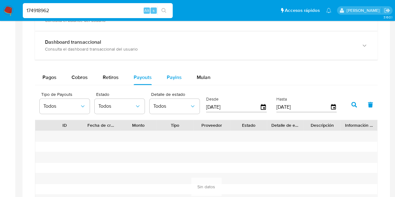
click at [176, 81] on div "Payins" at bounding box center [174, 77] width 15 height 15
select select "10"
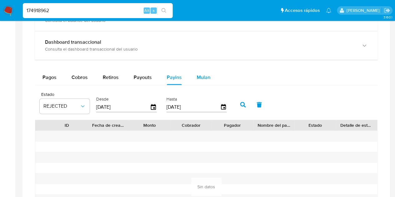
click at [210, 81] on button "Mulan" at bounding box center [203, 77] width 29 height 15
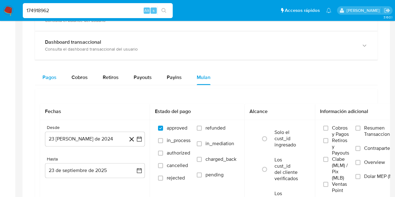
click at [49, 74] on span "Pagos" at bounding box center [49, 77] width 14 height 7
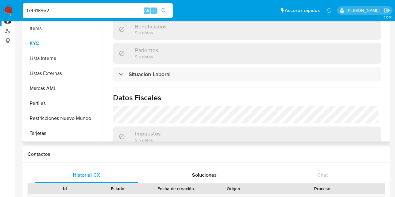
scroll to position [211, 0]
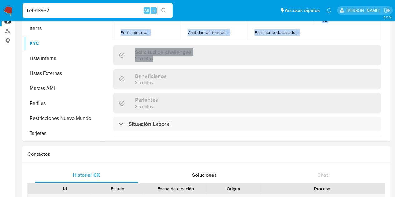
drag, startPoint x: 389, startPoint y: 58, endPoint x: 390, endPoint y: 35, distance: 23.2
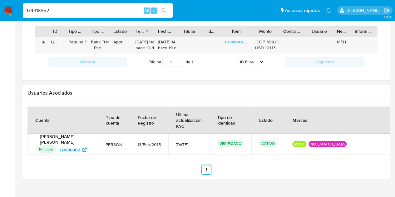
scroll to position [465, 0]
click at [142, 32] on div "Fecha de creación" at bounding box center [139, 32] width 9 height 6
click at [164, 32] on div "Fecha de aprobación" at bounding box center [165, 32] width 14 height 6
click at [149, 47] on div "04/09/2025 14:30:07 hace 19 días" at bounding box center [142, 46] width 14 height 12
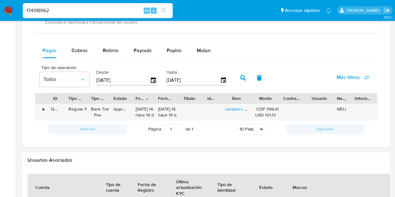
scroll to position [406, 0]
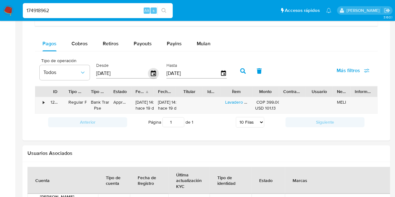
click at [153, 71] on icon "button" at bounding box center [153, 73] width 5 height 6
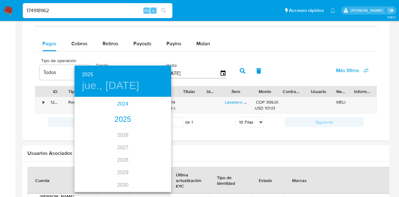
click at [127, 102] on div "2024" at bounding box center [123, 104] width 97 height 12
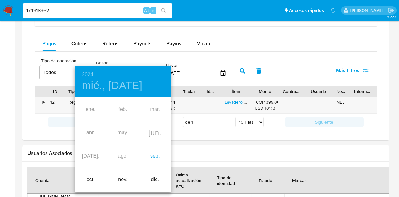
click at [157, 158] on div "sep." at bounding box center [155, 156] width 32 height 23
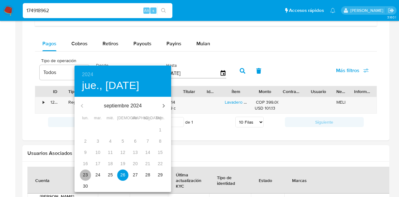
click at [86, 173] on p "23" at bounding box center [85, 175] width 5 height 6
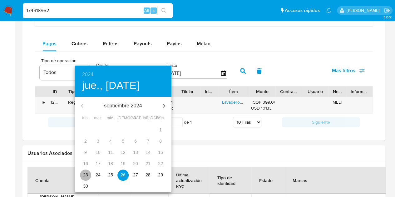
type input "23/09/2024"
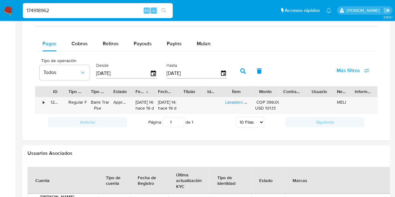
click at [243, 68] on icon "button" at bounding box center [243, 71] width 6 height 6
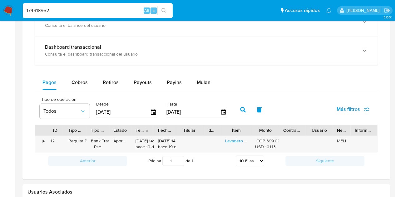
scroll to position [366, 0]
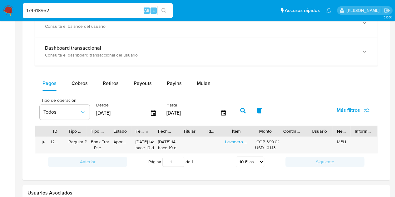
click at [69, 7] on input "174918962" at bounding box center [98, 11] width 150 height 8
paste input "1026362772"
type input "1026362772"
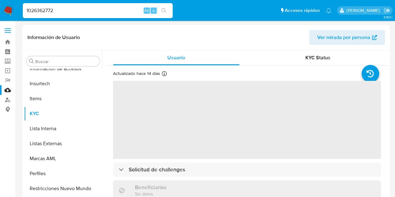
scroll to position [294, 0]
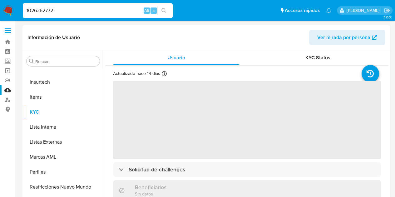
select select "10"
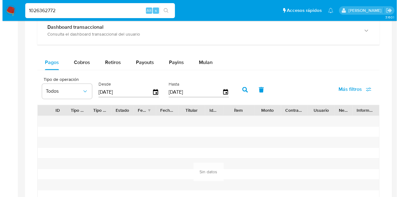
scroll to position [381, 0]
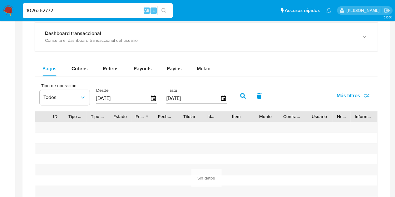
click at [151, 91] on label "Desde" at bounding box center [126, 90] width 61 height 6
click at [153, 96] on icon "button" at bounding box center [153, 98] width 5 height 6
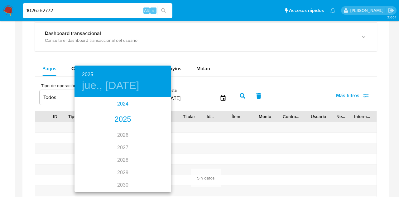
click at [122, 102] on div "2024" at bounding box center [123, 104] width 97 height 12
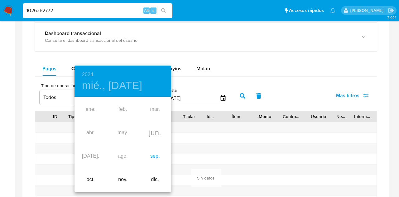
click at [155, 156] on div "sep." at bounding box center [155, 156] width 32 height 23
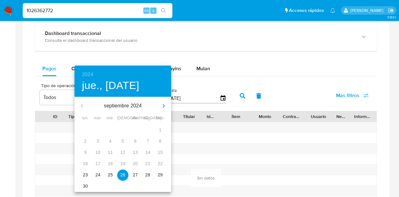
click at [83, 175] on span "23" at bounding box center [85, 175] width 11 height 6
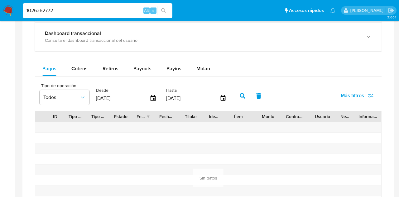
type input "23/09/2024"
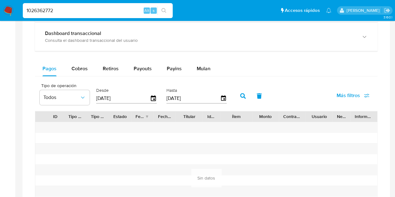
click at [243, 91] on button "button" at bounding box center [243, 95] width 16 height 15
click at [72, 68] on span "Cobros" at bounding box center [79, 68] width 16 height 7
select select "10"
click at [110, 69] on span "Retiros" at bounding box center [111, 68] width 16 height 7
select select "10"
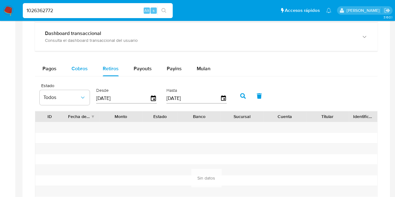
click at [79, 66] on span "Cobros" at bounding box center [79, 68] width 16 height 7
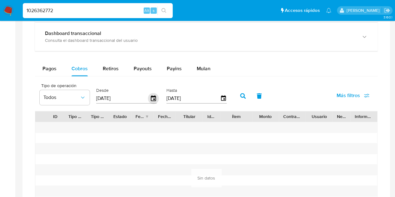
click at [155, 101] on icon "button" at bounding box center [153, 98] width 11 height 11
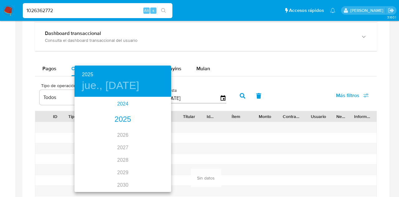
click at [122, 106] on div "2024" at bounding box center [123, 104] width 97 height 12
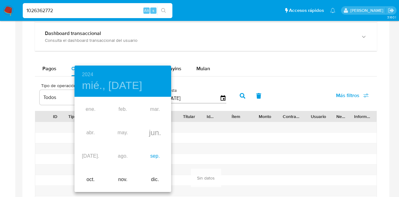
click at [154, 155] on div "sep." at bounding box center [155, 156] width 32 height 23
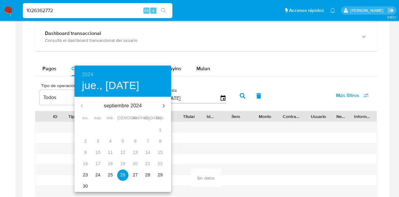
click at [82, 173] on span "23" at bounding box center [85, 175] width 11 height 6
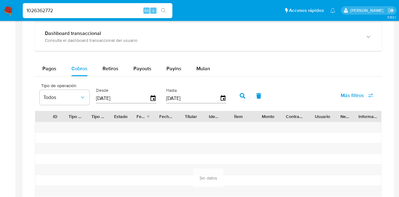
type input "23/09/2024"
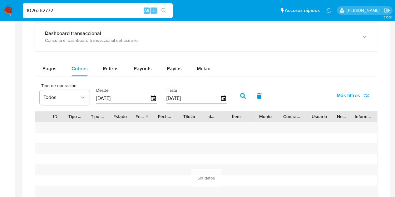
click at [243, 95] on icon "button" at bounding box center [243, 96] width 6 height 6
click at [111, 67] on span "Retiros" at bounding box center [111, 68] width 16 height 7
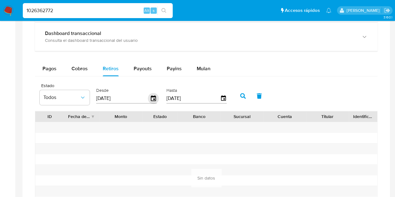
click at [152, 99] on icon "button" at bounding box center [153, 98] width 11 height 11
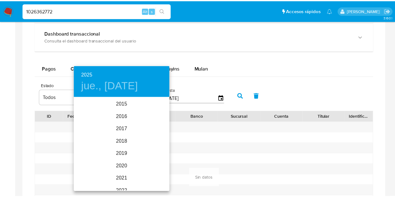
scroll to position [87, 0]
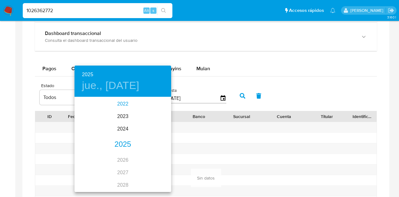
click at [128, 103] on div "2022" at bounding box center [123, 104] width 97 height 12
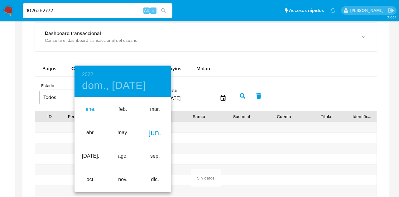
click at [89, 109] on div "ene." at bounding box center [91, 109] width 32 height 23
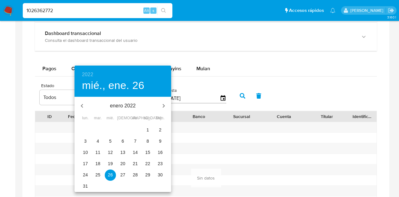
click at [146, 129] on span "1" at bounding box center [147, 130] width 11 height 6
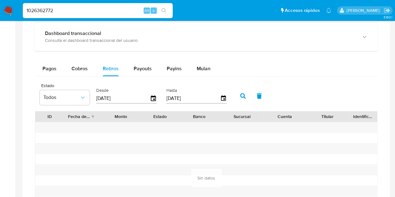
click at [243, 98] on button "button" at bounding box center [243, 95] width 16 height 15
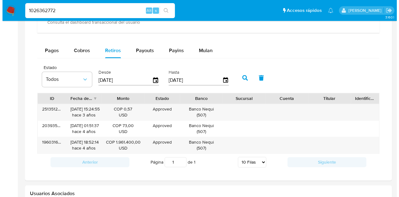
scroll to position [398, 0]
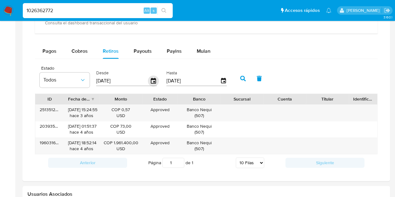
click at [152, 82] on icon "button" at bounding box center [153, 81] width 5 height 6
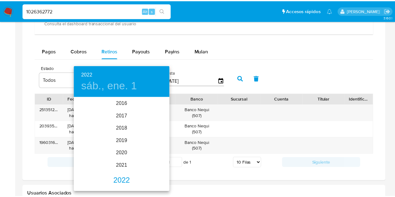
scroll to position [0, 0]
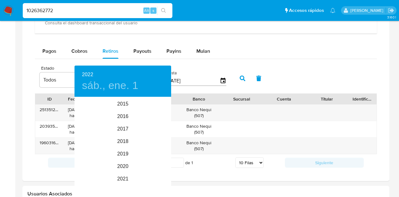
click at [298, 56] on div at bounding box center [199, 98] width 399 height 197
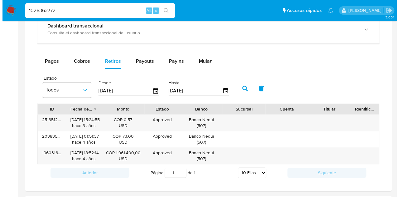
scroll to position [390, 0]
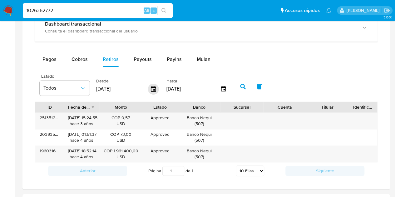
click at [153, 89] on icon "button" at bounding box center [153, 89] width 11 height 11
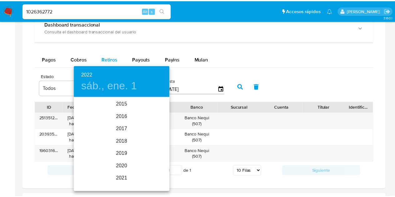
scroll to position [50, 0]
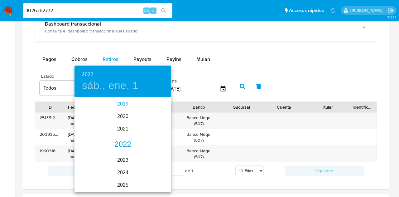
click at [127, 105] on div "2019" at bounding box center [123, 104] width 97 height 12
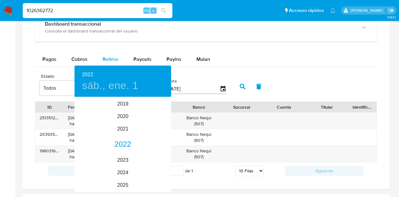
type input "01/01/2019"
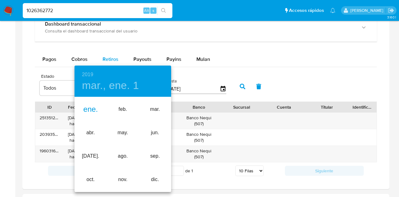
click at [92, 108] on div "ene." at bounding box center [91, 109] width 32 height 23
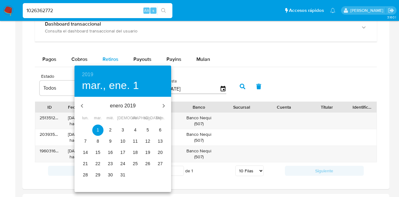
click at [98, 131] on p "1" at bounding box center [98, 130] width 2 height 6
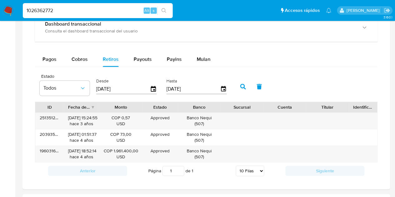
click at [240, 84] on icon "button" at bounding box center [243, 87] width 6 height 6
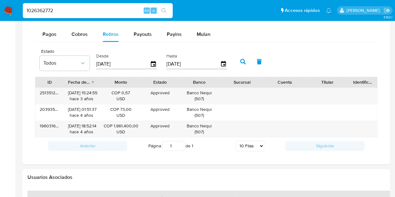
scroll to position [410, 0]
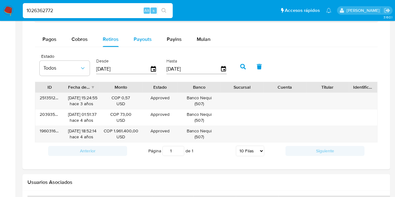
click at [145, 37] on span "Payouts" at bounding box center [143, 39] width 18 height 7
select select "10"
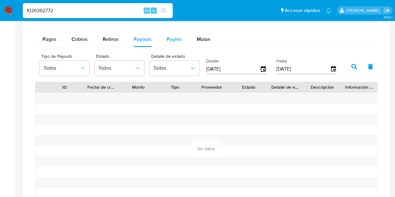
click at [171, 41] on span "Payins" at bounding box center [174, 39] width 15 height 7
select select "10"
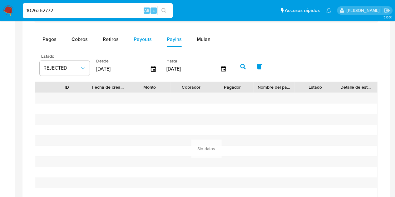
click at [141, 37] on span "Payouts" at bounding box center [143, 39] width 18 height 7
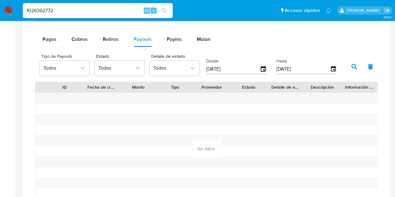
click at [257, 68] on input "[DATE]" at bounding box center [233, 69] width 54 height 10
click at [267, 72] on div "Desde 26/06/2025" at bounding box center [236, 65] width 65 height 25
click at [260, 71] on icon "button" at bounding box center [263, 69] width 11 height 11
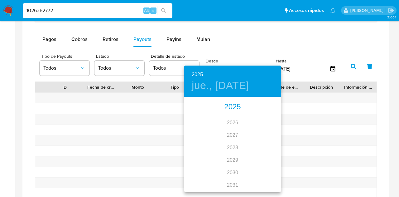
click at [233, 103] on div "2025" at bounding box center [232, 107] width 97 height 12
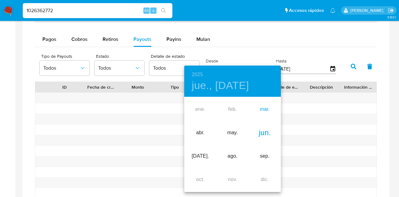
click at [267, 110] on div "mar." at bounding box center [265, 109] width 32 height 23
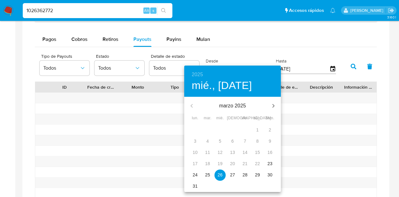
click at [272, 163] on p "23" at bounding box center [270, 163] width 5 height 6
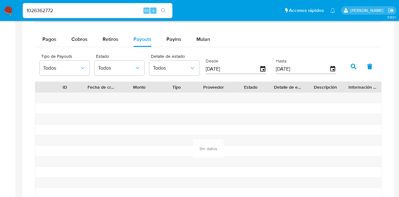
type input "23/03/2025"
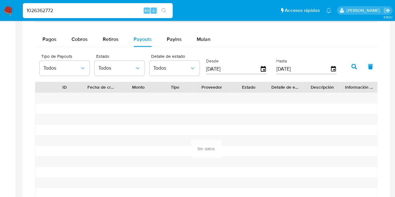
click at [349, 66] on button "button" at bounding box center [354, 66] width 16 height 15
click at [178, 42] on span "Payins" at bounding box center [174, 39] width 15 height 7
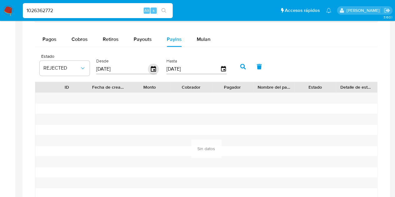
click at [153, 70] on icon "button" at bounding box center [153, 69] width 11 height 11
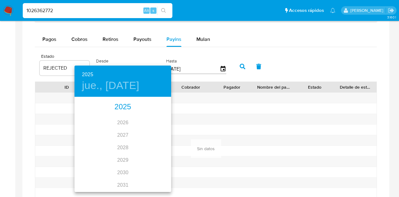
click at [121, 105] on div "2025" at bounding box center [123, 107] width 97 height 12
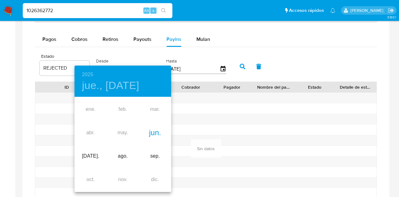
click at [153, 131] on div "jun." at bounding box center [155, 132] width 32 height 23
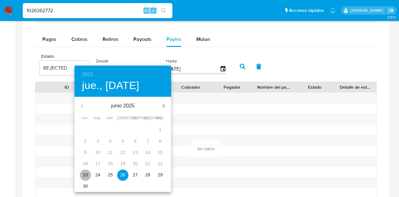
click at [88, 176] on p "23" at bounding box center [85, 175] width 5 height 6
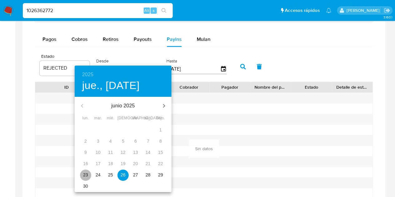
type input "23/06/2025"
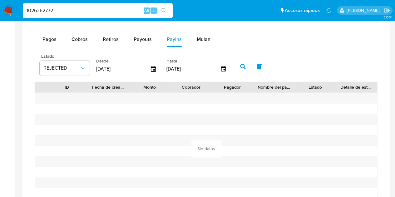
click at [238, 64] on button "button" at bounding box center [243, 66] width 16 height 15
click at [205, 36] on span "Mulan" at bounding box center [204, 39] width 14 height 7
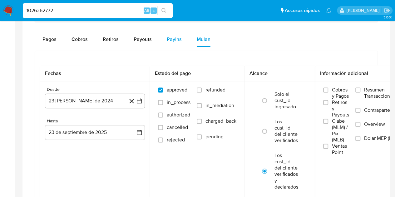
click at [174, 36] on span "Payins" at bounding box center [174, 39] width 15 height 7
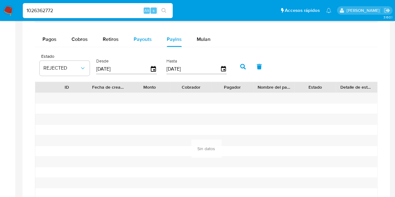
click at [142, 42] on div "Payouts" at bounding box center [143, 39] width 18 height 15
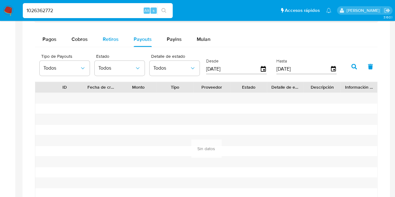
click at [110, 40] on span "Retiros" at bounding box center [111, 39] width 16 height 7
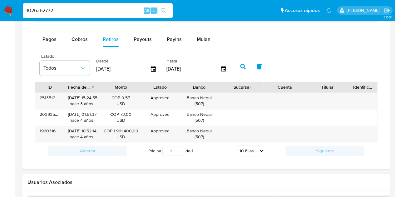
drag, startPoint x: 394, startPoint y: 139, endPoint x: 395, endPoint y: 114, distance: 25.0
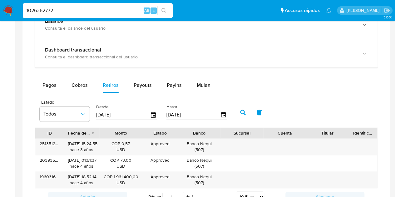
scroll to position [363, 0]
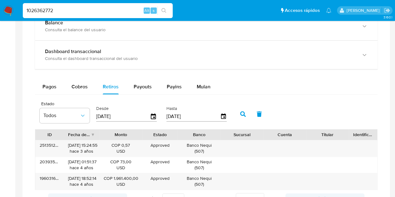
click at [121, 12] on input "1026362772" at bounding box center [98, 11] width 150 height 8
paste input "658447936"
type input "1658447936"
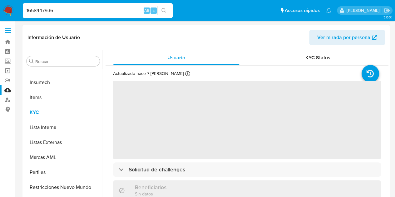
scroll to position [294, 0]
select select "10"
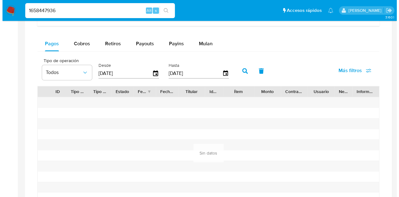
scroll to position [409, 0]
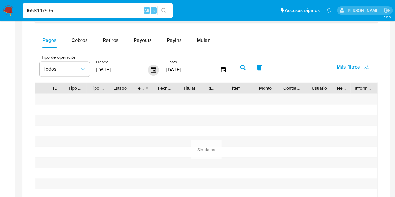
click at [154, 70] on icon "button" at bounding box center [153, 70] width 11 height 11
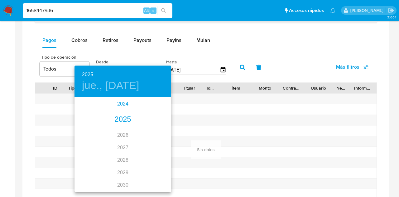
click at [123, 102] on div "2024" at bounding box center [123, 104] width 97 height 12
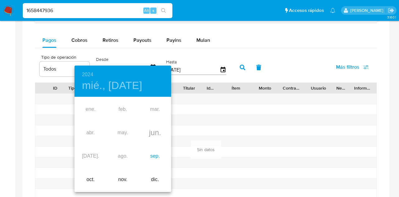
click at [153, 157] on div "sep." at bounding box center [155, 156] width 32 height 23
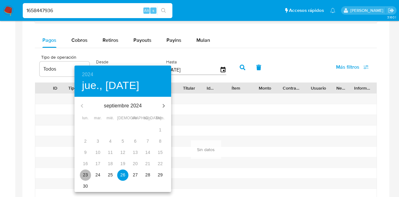
click at [85, 174] on p "23" at bounding box center [85, 175] width 5 height 6
type input "23/09/2024"
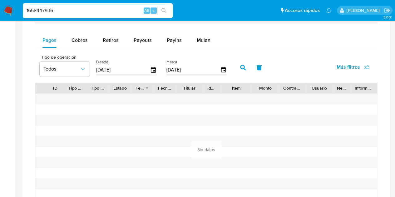
click at [241, 66] on icon "button" at bounding box center [243, 68] width 6 height 6
click at [83, 42] on span "Cobros" at bounding box center [79, 40] width 16 height 7
select select "10"
click at [151, 69] on icon "button" at bounding box center [153, 70] width 5 height 6
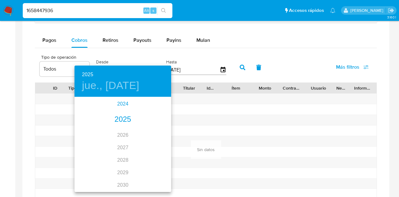
click at [127, 104] on div "2024" at bounding box center [123, 104] width 97 height 12
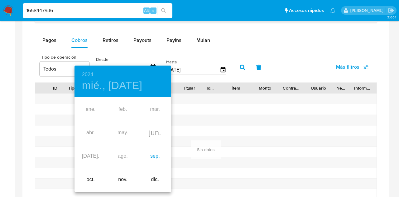
click at [156, 155] on div "sep." at bounding box center [155, 156] width 32 height 23
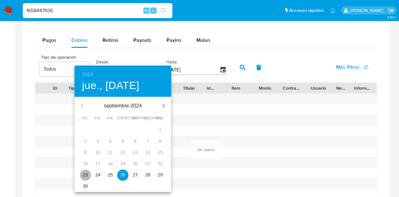
click at [87, 174] on p "23" at bounding box center [85, 175] width 5 height 6
type input "23/09/2024"
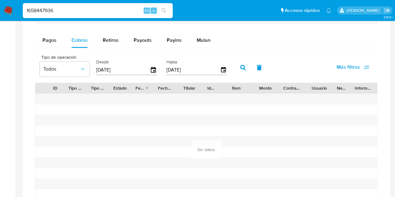
click at [239, 65] on button "button" at bounding box center [243, 67] width 16 height 15
click at [120, 42] on button "Retiros" at bounding box center [110, 40] width 31 height 15
select select "10"
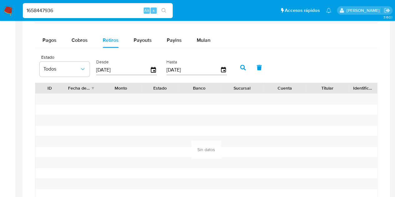
click at [154, 75] on div "Desde 26/06/2025" at bounding box center [126, 66] width 61 height 25
click at [154, 72] on div "[DATE]" at bounding box center [126, 70] width 61 height 10
click at [154, 68] on icon "button" at bounding box center [153, 70] width 11 height 11
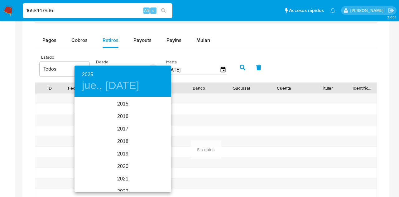
scroll to position [87, 0]
click at [121, 105] on div "2022" at bounding box center [123, 104] width 97 height 12
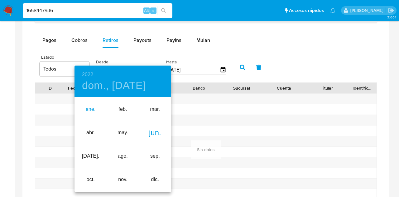
click at [88, 110] on div "ene." at bounding box center [91, 109] width 32 height 23
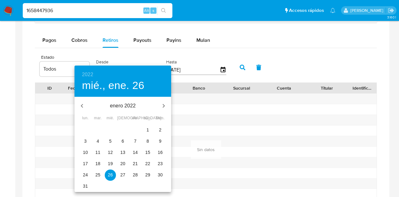
click at [148, 129] on p "1" at bounding box center [148, 130] width 2 height 6
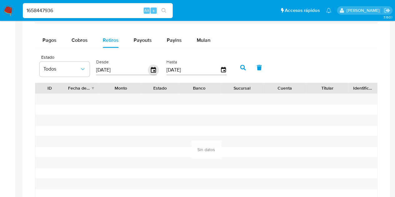
click at [156, 66] on icon "button" at bounding box center [153, 70] width 11 height 11
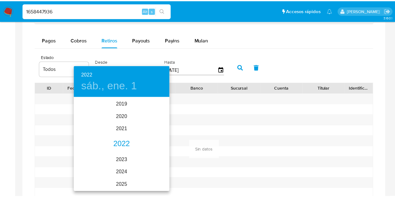
scroll to position [0, 0]
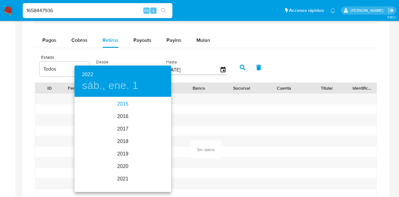
click at [121, 103] on div "2015" at bounding box center [123, 104] width 97 height 12
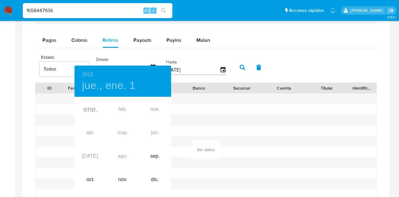
click at [89, 110] on div "ene. feb. mar. abr. may. jun. jul. ago. sep. oct. nov. dic." at bounding box center [123, 145] width 97 height 94
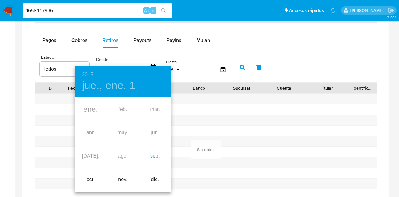
click at [156, 158] on div "sep." at bounding box center [155, 156] width 32 height 23
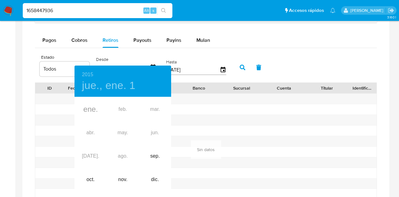
type input "23/09/2015"
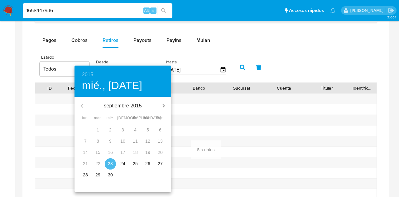
click at [106, 162] on span "23" at bounding box center [110, 163] width 11 height 6
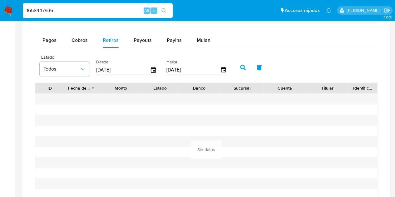
click at [245, 68] on icon "button" at bounding box center [243, 68] width 6 height 6
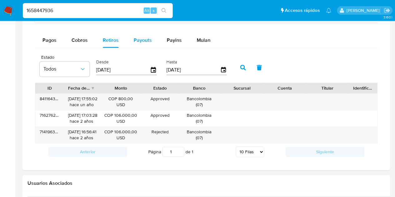
click at [143, 40] on span "Payouts" at bounding box center [143, 40] width 18 height 7
select select "10"
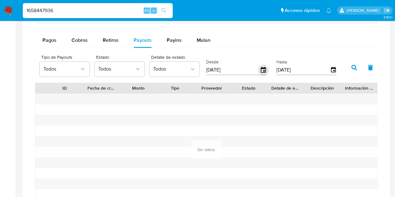
click at [262, 69] on icon "button" at bounding box center [263, 70] width 11 height 11
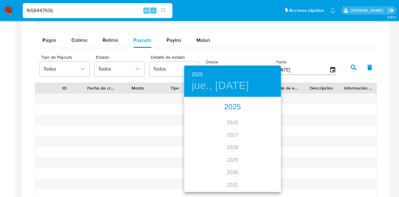
click at [238, 108] on div "2025" at bounding box center [232, 107] width 97 height 12
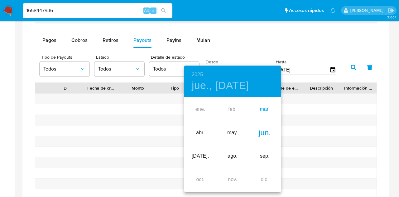
click at [264, 109] on div "mar." at bounding box center [265, 109] width 32 height 23
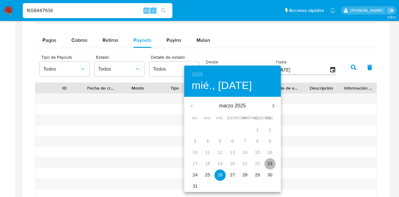
click at [270, 163] on p "23" at bounding box center [270, 163] width 5 height 6
type input "23/03/2025"
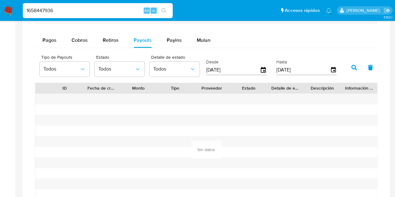
click at [356, 65] on button "button" at bounding box center [354, 67] width 16 height 15
click at [265, 69] on icon "button" at bounding box center [263, 70] width 5 height 6
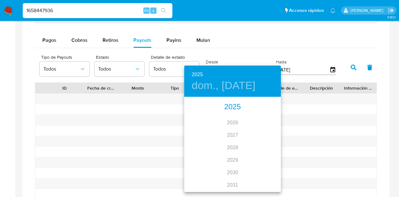
click at [237, 108] on div "2025" at bounding box center [232, 107] width 97 height 12
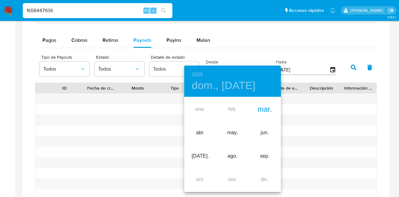
click at [260, 110] on div "mar." at bounding box center [265, 109] width 32 height 23
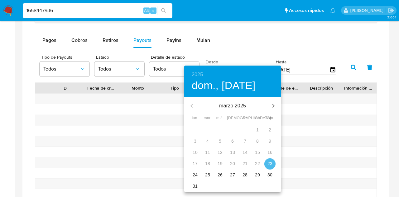
click at [272, 161] on p "23" at bounding box center [270, 163] width 5 height 6
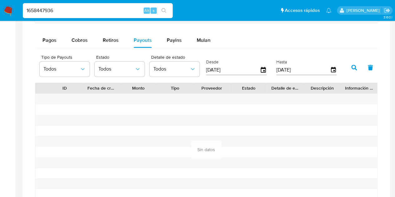
click at [356, 69] on icon "button" at bounding box center [354, 68] width 6 height 6
click at [174, 41] on span "Payins" at bounding box center [174, 40] width 15 height 7
select select "10"
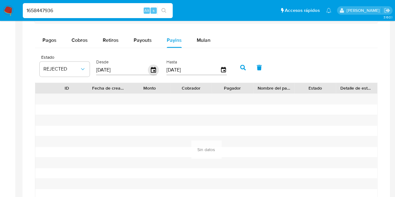
click at [150, 68] on icon "button" at bounding box center [153, 70] width 11 height 11
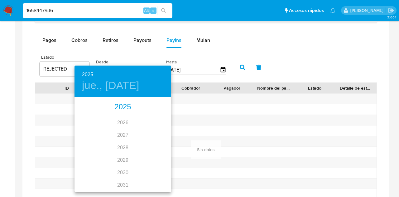
click at [125, 106] on div "2025" at bounding box center [123, 107] width 97 height 12
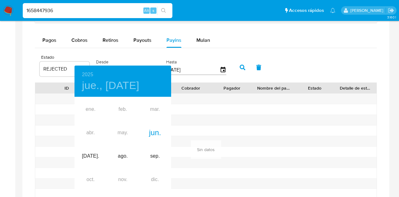
click at [204, 111] on div at bounding box center [199, 98] width 399 height 197
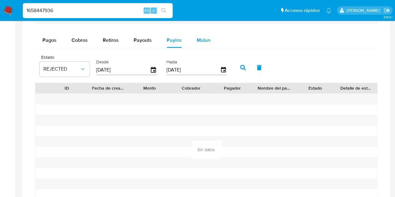
click at [205, 42] on span "Mulan" at bounding box center [204, 40] width 14 height 7
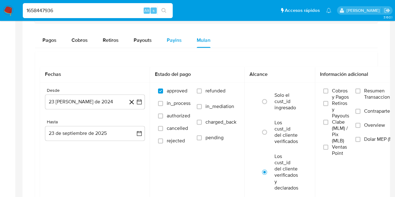
click at [175, 38] on span "Payins" at bounding box center [174, 40] width 15 height 7
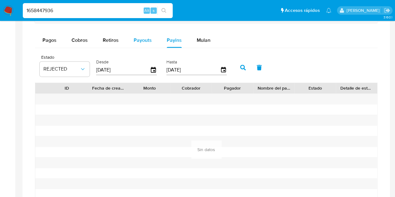
click at [140, 38] on span "Payouts" at bounding box center [143, 40] width 18 height 7
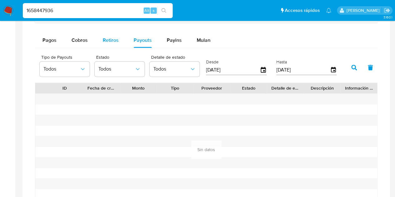
click at [119, 38] on button "Retiros" at bounding box center [110, 40] width 31 height 15
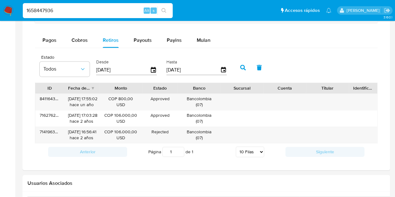
type button "2"
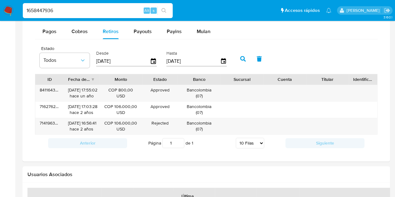
scroll to position [415, 0]
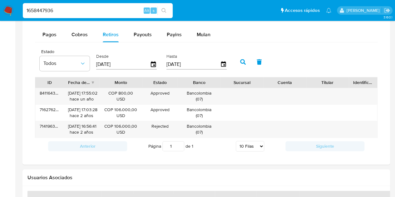
click at [95, 8] on input "1658447936" at bounding box center [98, 11] width 150 height 8
click at [96, 7] on input "1658447936" at bounding box center [98, 11] width 150 height 8
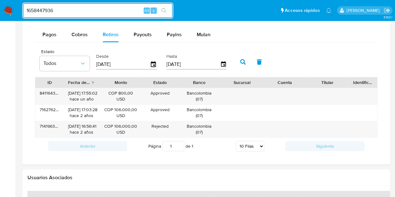
click at [99, 12] on input "1658447936" at bounding box center [98, 11] width 150 height 8
paste input "rVc1tp7hLzqd7gPDd5QU1Zww"
type input "rVc1tp7hLzqd7gPDd5QU1Zww"
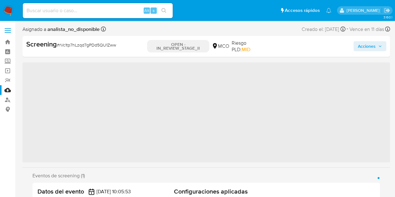
scroll to position [294, 0]
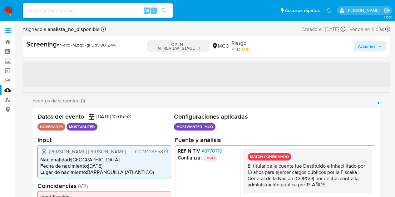
select select "10"
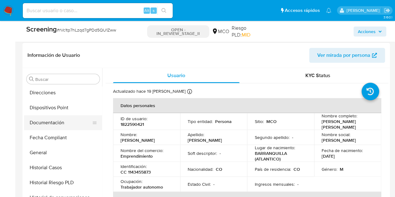
scroll to position [138, 0]
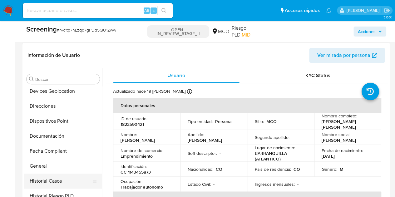
click at [58, 177] on button "Historial Casos" at bounding box center [60, 181] width 73 height 15
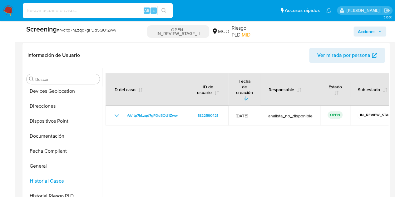
click at [99, 11] on input at bounding box center [98, 11] width 150 height 8
paste input "YgxjbGJ3S79YEBrCwgTlpKE1"
type input "YgxjbGJ3S79YEBrCwgTlpKE1"
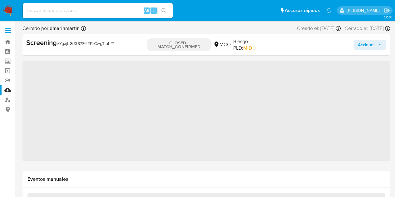
scroll to position [293, 0]
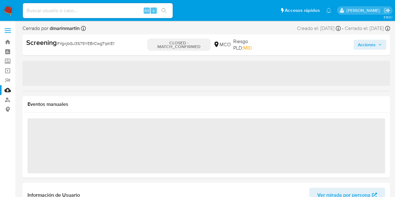
select select "10"
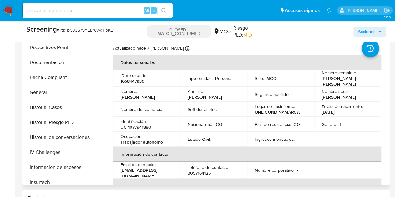
scroll to position [167, 0]
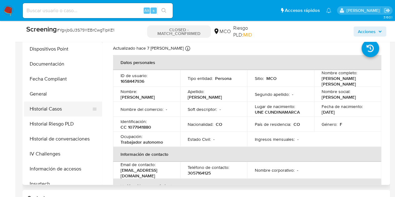
click at [51, 108] on button "Historial Casos" at bounding box center [60, 108] width 73 height 15
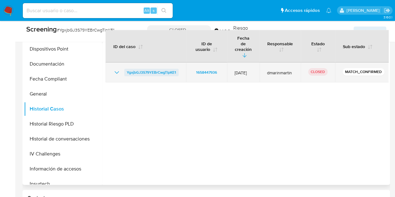
click at [158, 69] on span "YgxjbGJ3S79YEBrCwgTlpKE1" at bounding box center [151, 72] width 49 height 7
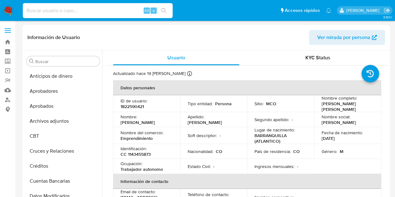
select select "10"
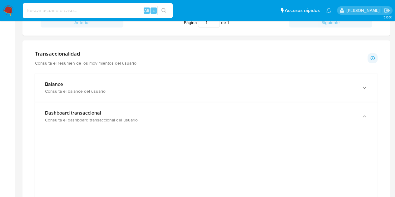
scroll to position [359, 0]
type input "1026362772"
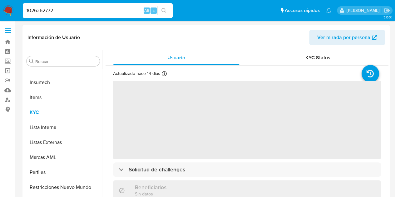
scroll to position [294, 0]
select select "10"
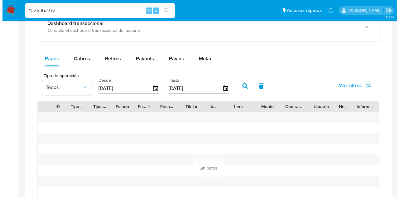
scroll to position [385, 0]
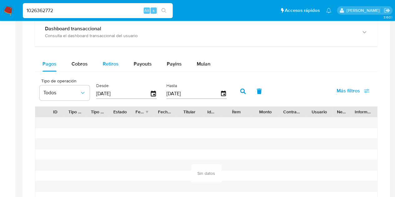
click at [114, 62] on span "Retiros" at bounding box center [111, 63] width 16 height 7
select select "10"
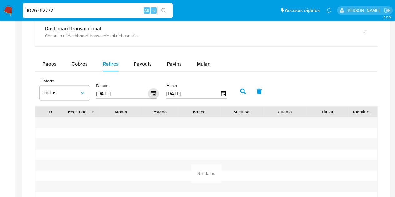
click at [153, 91] on icon "button" at bounding box center [153, 93] width 11 height 11
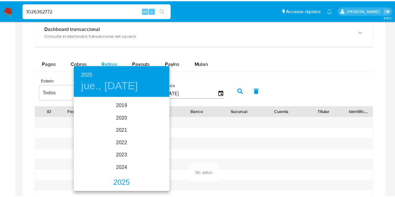
scroll to position [46, 0]
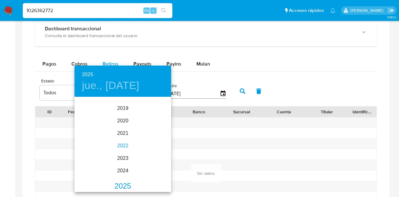
click at [125, 142] on div "2022" at bounding box center [123, 146] width 97 height 12
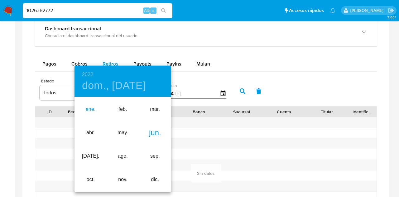
click at [89, 111] on div "ene." at bounding box center [91, 109] width 32 height 23
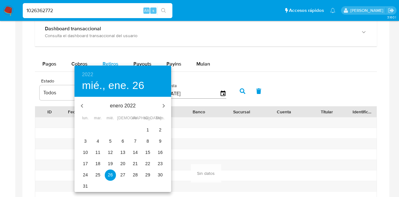
click at [148, 129] on p "1" at bounding box center [148, 130] width 2 height 6
type input "[DATE]"
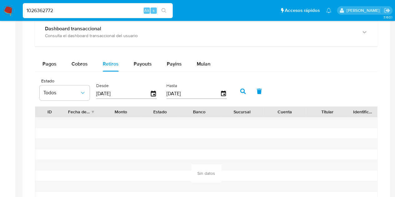
click at [243, 93] on button "button" at bounding box center [243, 91] width 16 height 15
